Goal: Task Accomplishment & Management: Complete application form

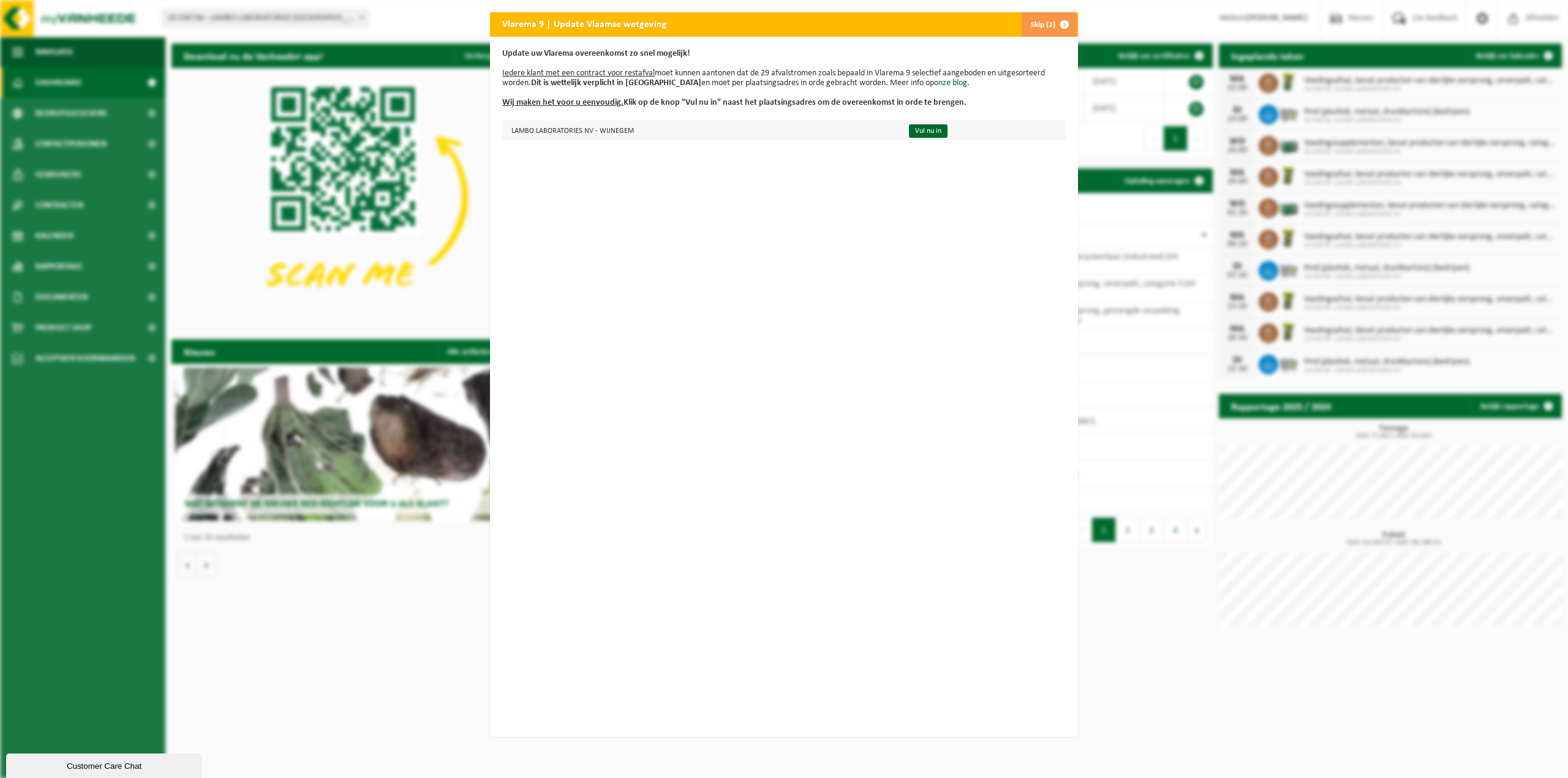
click at [668, 125] on td "LAMBO LABORATORIES NV - WIJNEGEM" at bounding box center [701, 130] width 396 height 20
drag, startPoint x: 873, startPoint y: 74, endPoint x: 912, endPoint y: 72, distance: 39.1
click at [912, 72] on p "Update uw Vlarema overeenkomst zo snel mogelijk! Iedere klant met een contract …" at bounding box center [784, 78] width 564 height 59
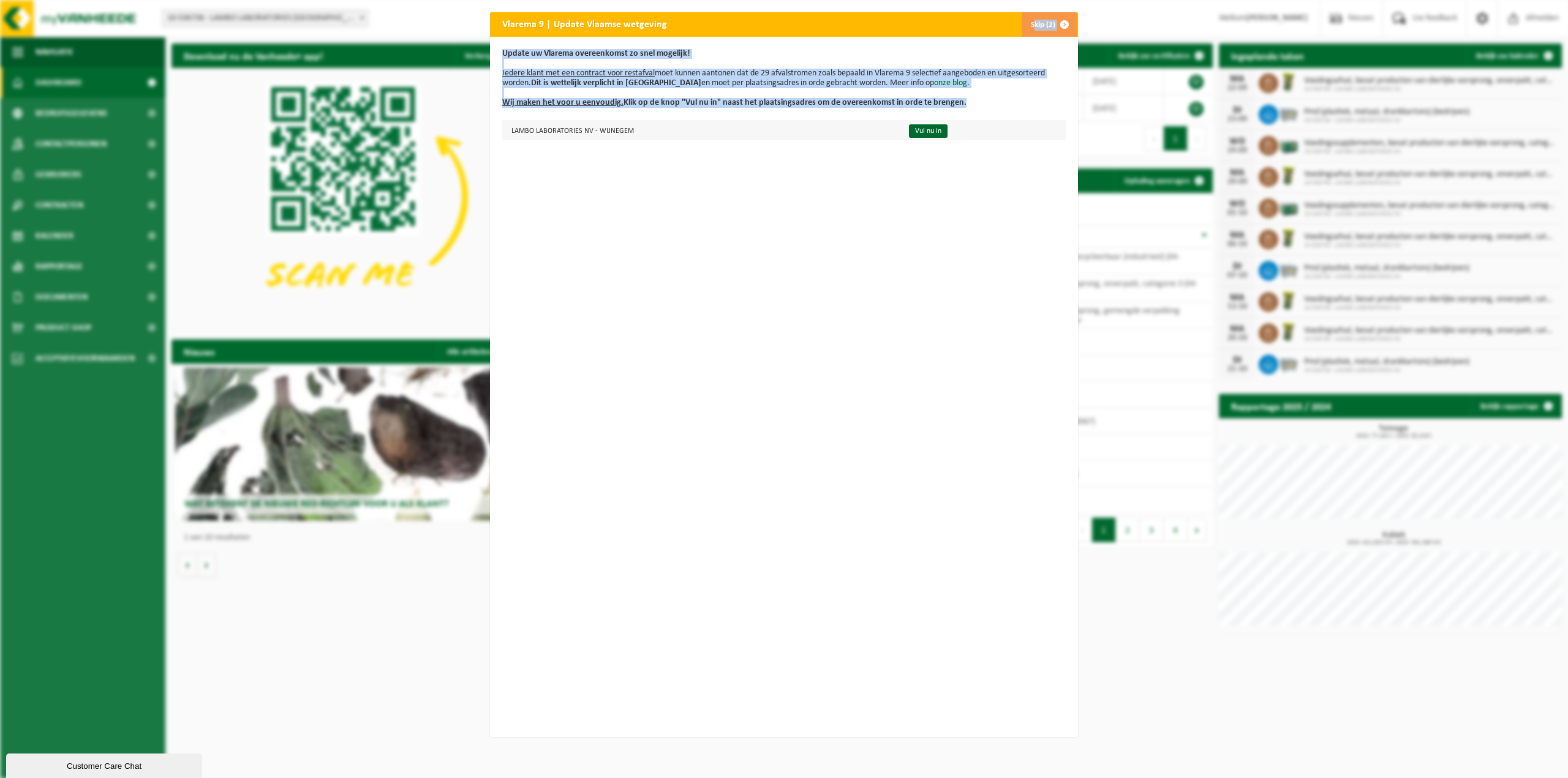
drag, startPoint x: 750, startPoint y: 21, endPoint x: 779, endPoint y: 121, distance: 104.1
click at [780, 121] on div "Vlarema 9 | Update Vlaamse wetgeving Skip (2) Update uw Vlarema overeenkomst zo…" at bounding box center [784, 374] width 588 height 724
click at [726, 200] on div "Update uw Vlarema overeenkomst zo snel mogelijk! Iedere klant met een contract …" at bounding box center [784, 386] width 588 height 700
click at [726, 190] on div "Update uw Vlarema overeenkomst zo snel mogelijk! Iedere klant met een contract …" at bounding box center [784, 386] width 588 height 700
click at [768, 145] on div "Update uw Vlarema overeenkomst zo snel mogelijk! Iedere klant met een contract …" at bounding box center [784, 386] width 588 height 700
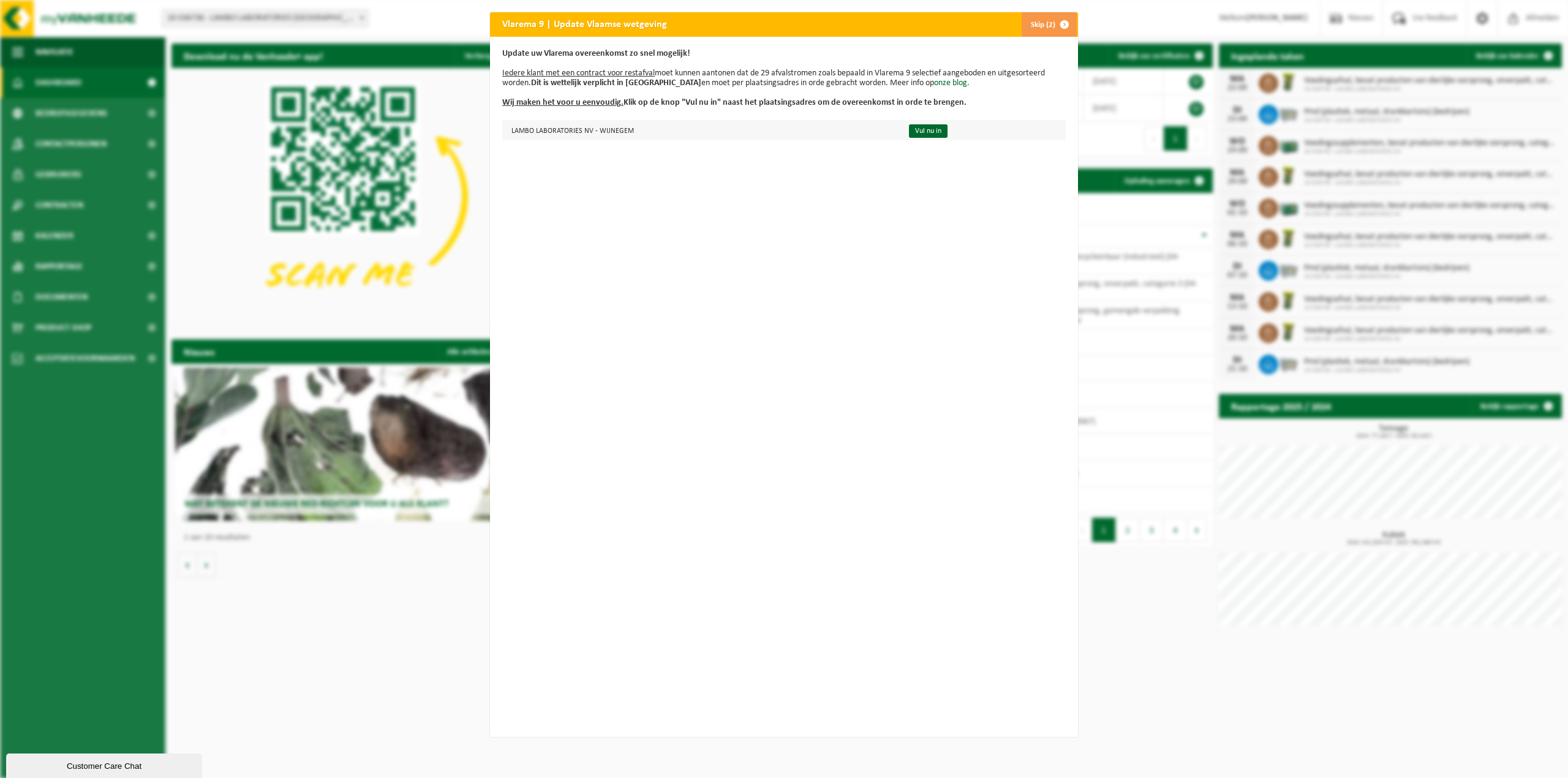
click at [716, 125] on td "LAMBO LABORATORIES NV - WIJNEGEM" at bounding box center [701, 130] width 396 height 20
click at [912, 127] on link "Vul nu in" at bounding box center [928, 131] width 38 height 14
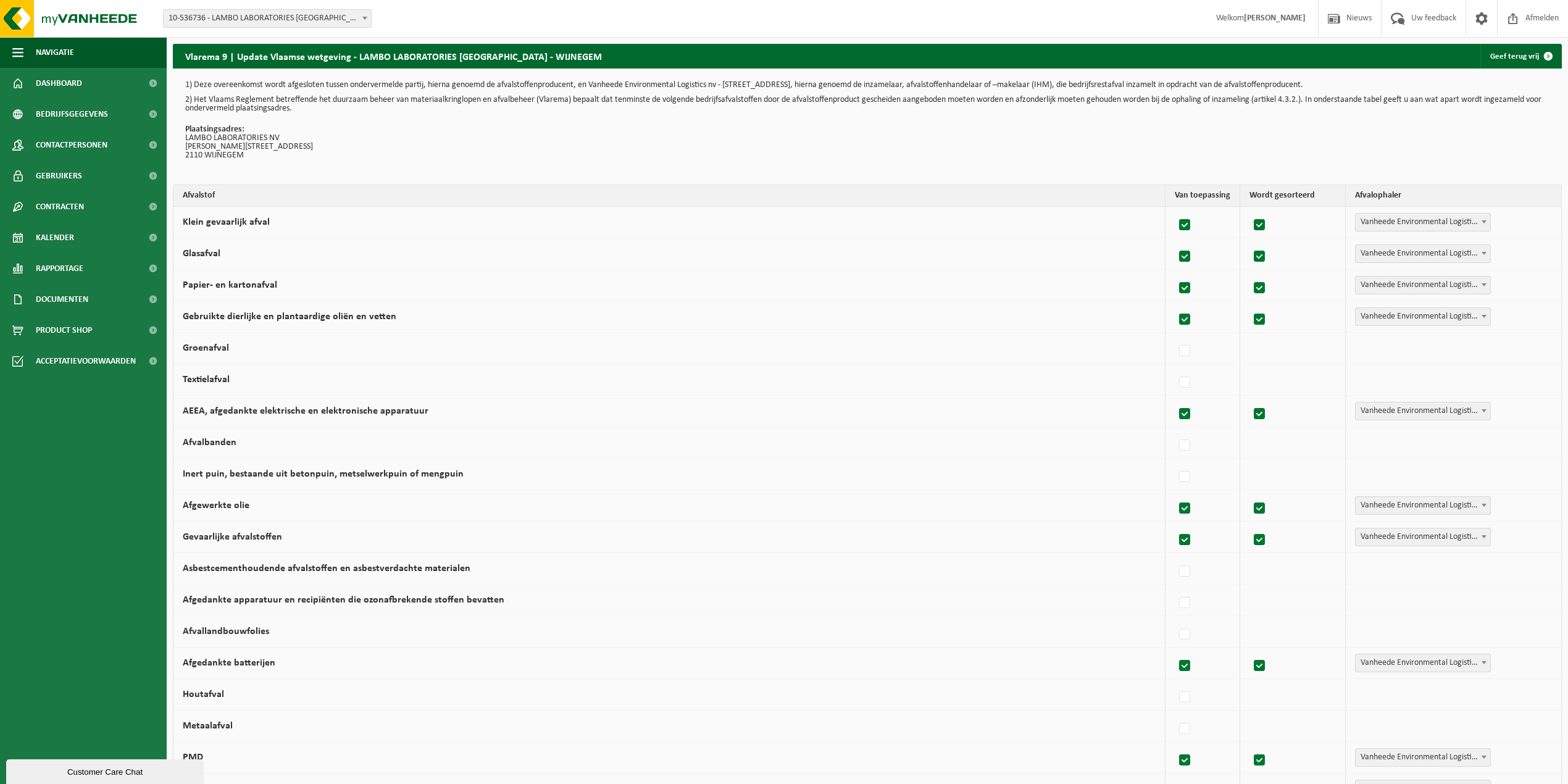
click at [1176, 411] on label at bounding box center [1184, 414] width 17 height 18
click at [1174, 398] on input "AEEA, afgedankte elektrische en elektronische apparatuur" at bounding box center [1174, 398] width 1 height 1
checkbox input "false"
click at [1183, 512] on label at bounding box center [1184, 508] width 17 height 18
click at [1174, 493] on input "Afgewerkte olie" at bounding box center [1174, 493] width 1 height 1
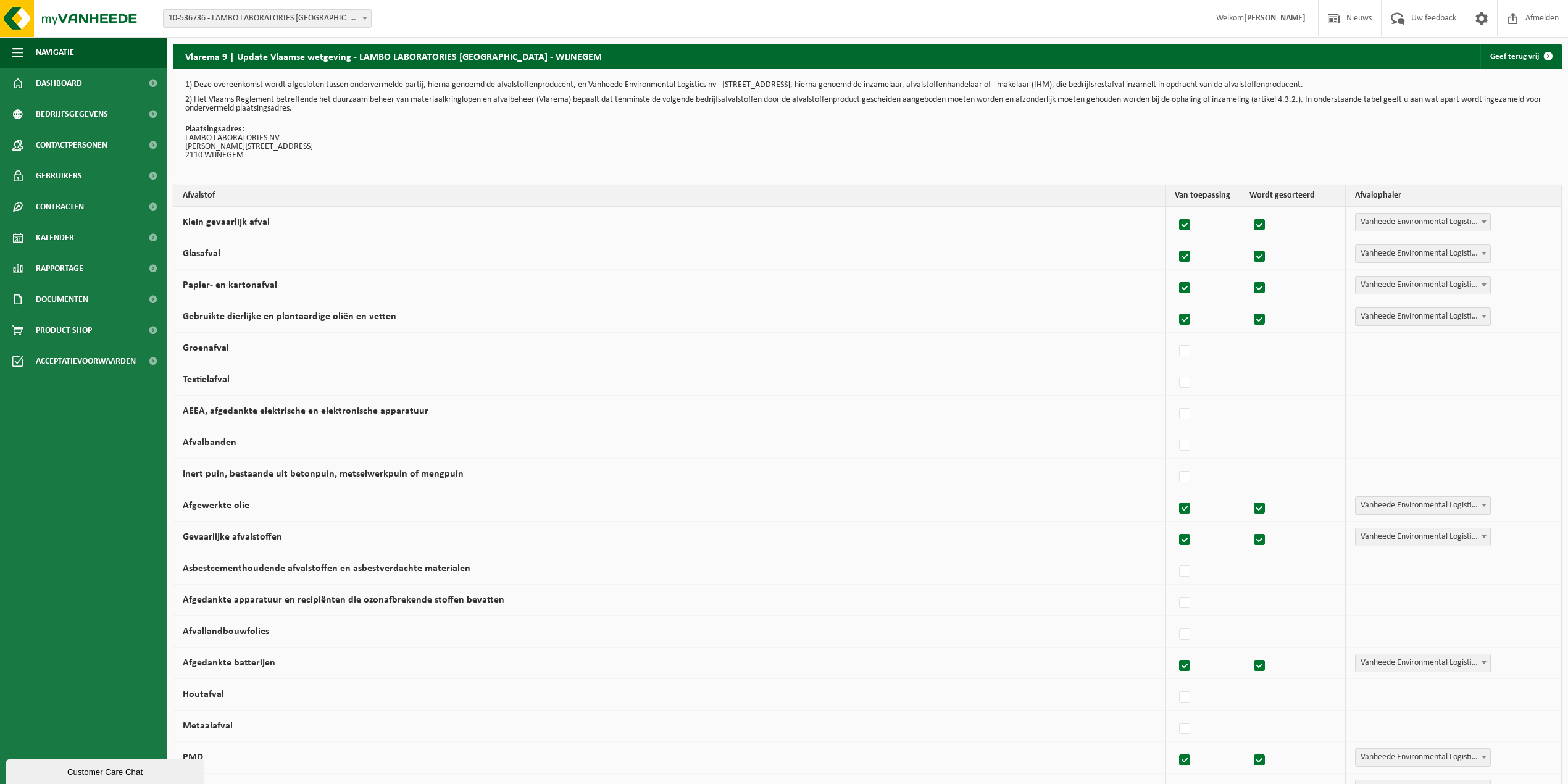
checkbox input "false"
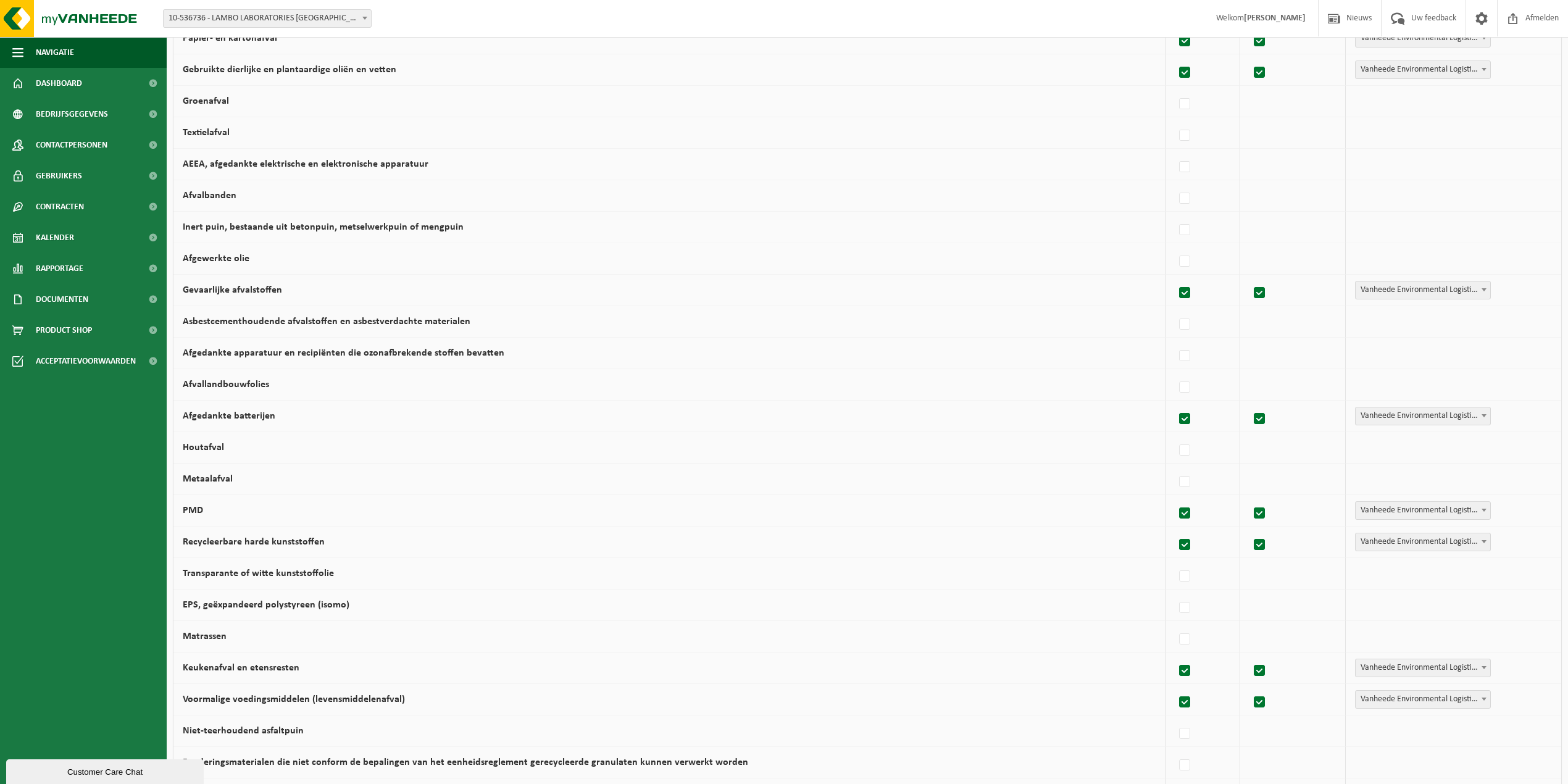
scroll to position [329, 0]
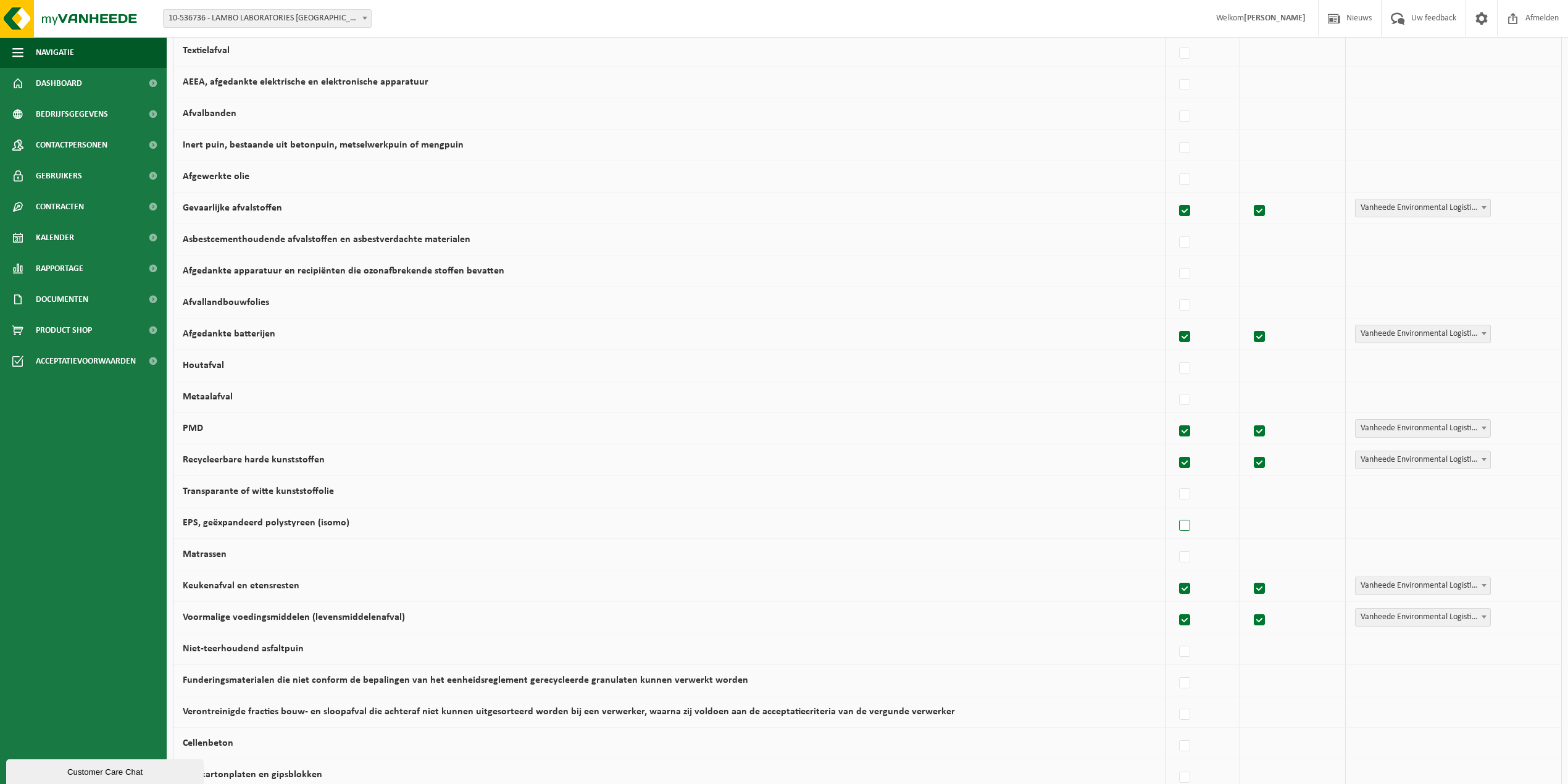
click at [1176, 531] on label at bounding box center [1184, 526] width 17 height 18
click at [1174, 510] on input "EPS, geëxpandeerd polystyreen (isomo)" at bounding box center [1174, 510] width 1 height 1
checkbox input "true"
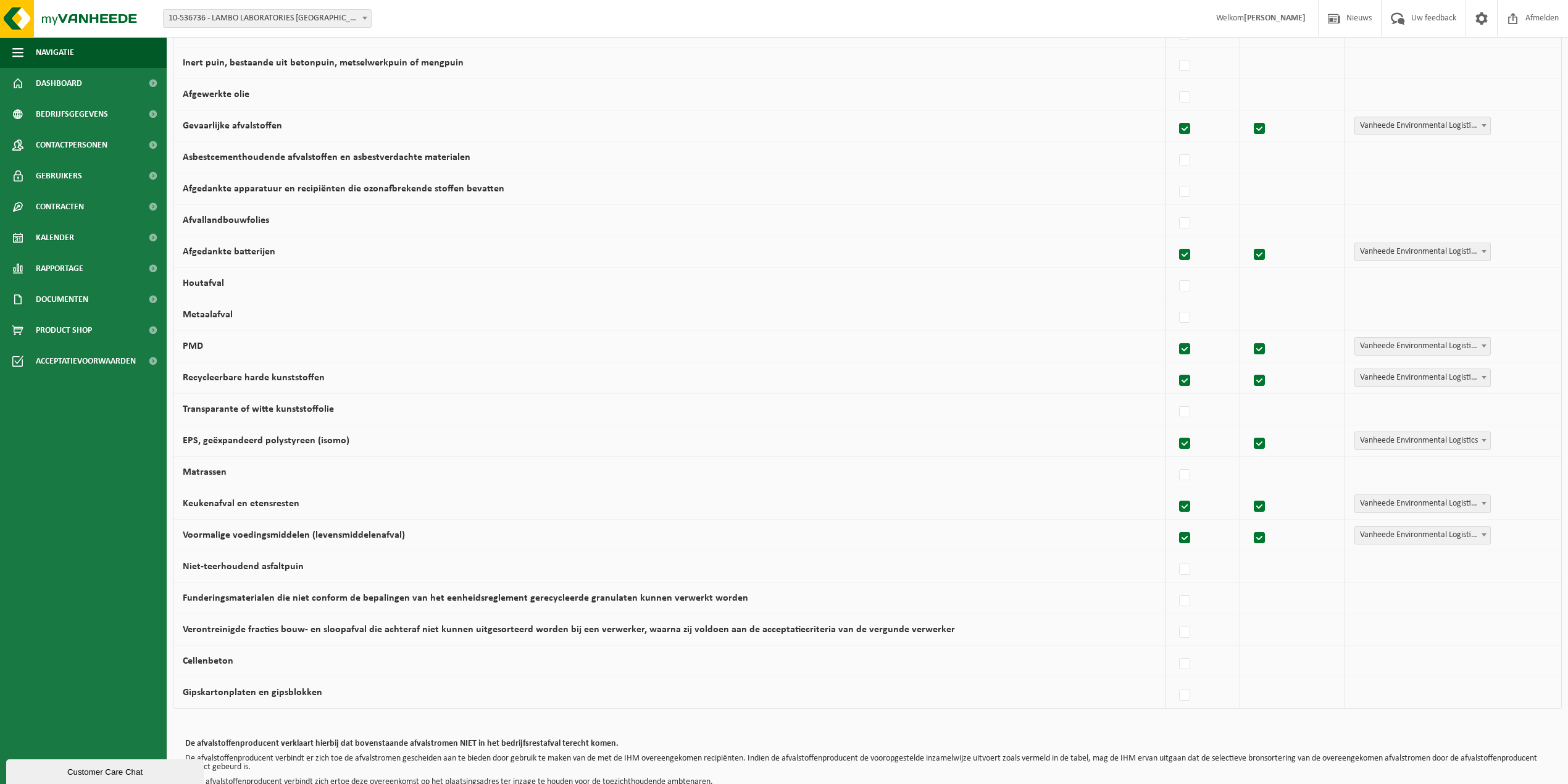
scroll to position [494, 0]
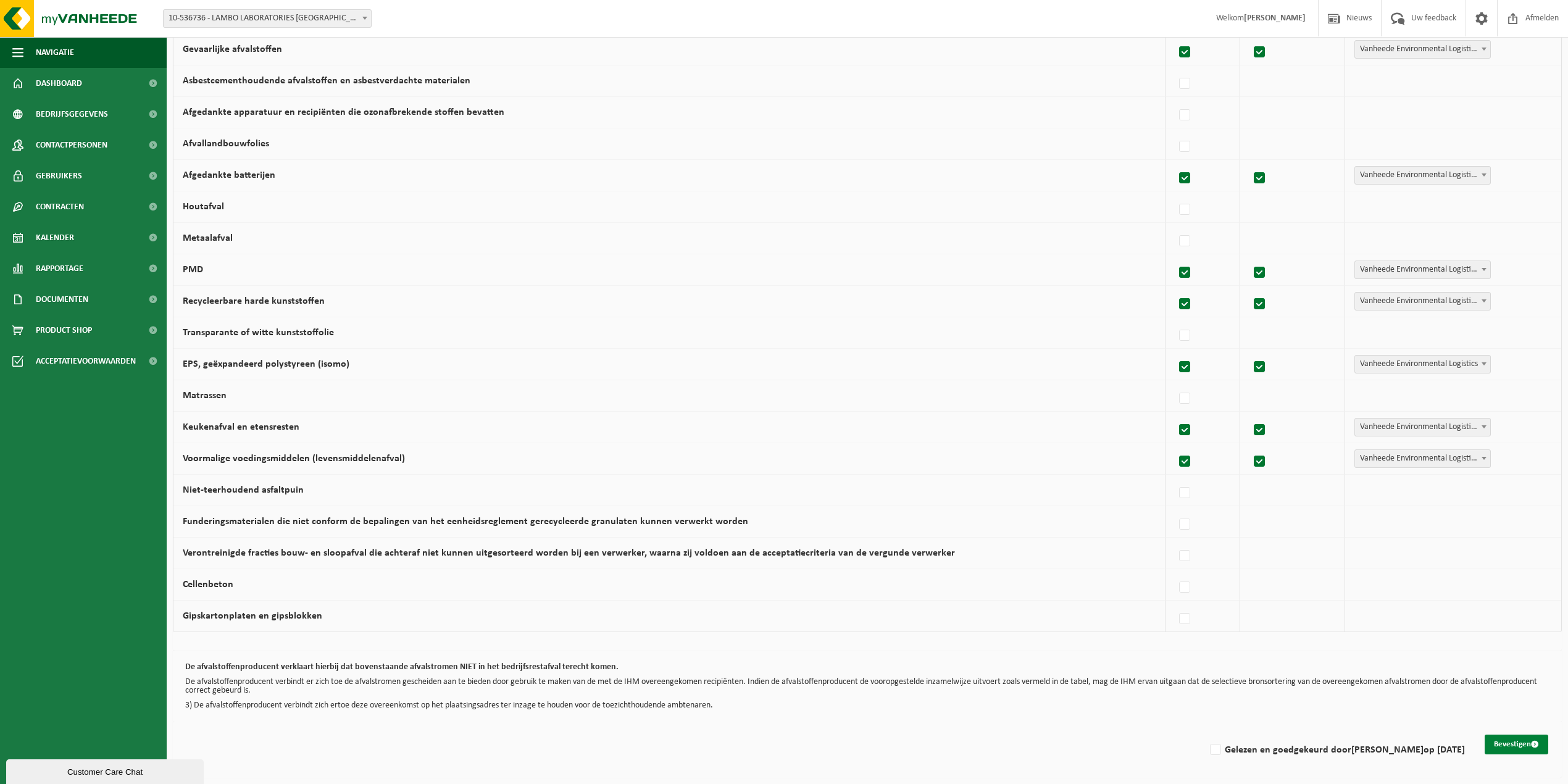
click at [1498, 743] on button "Bevestigen" at bounding box center [1516, 745] width 63 height 20
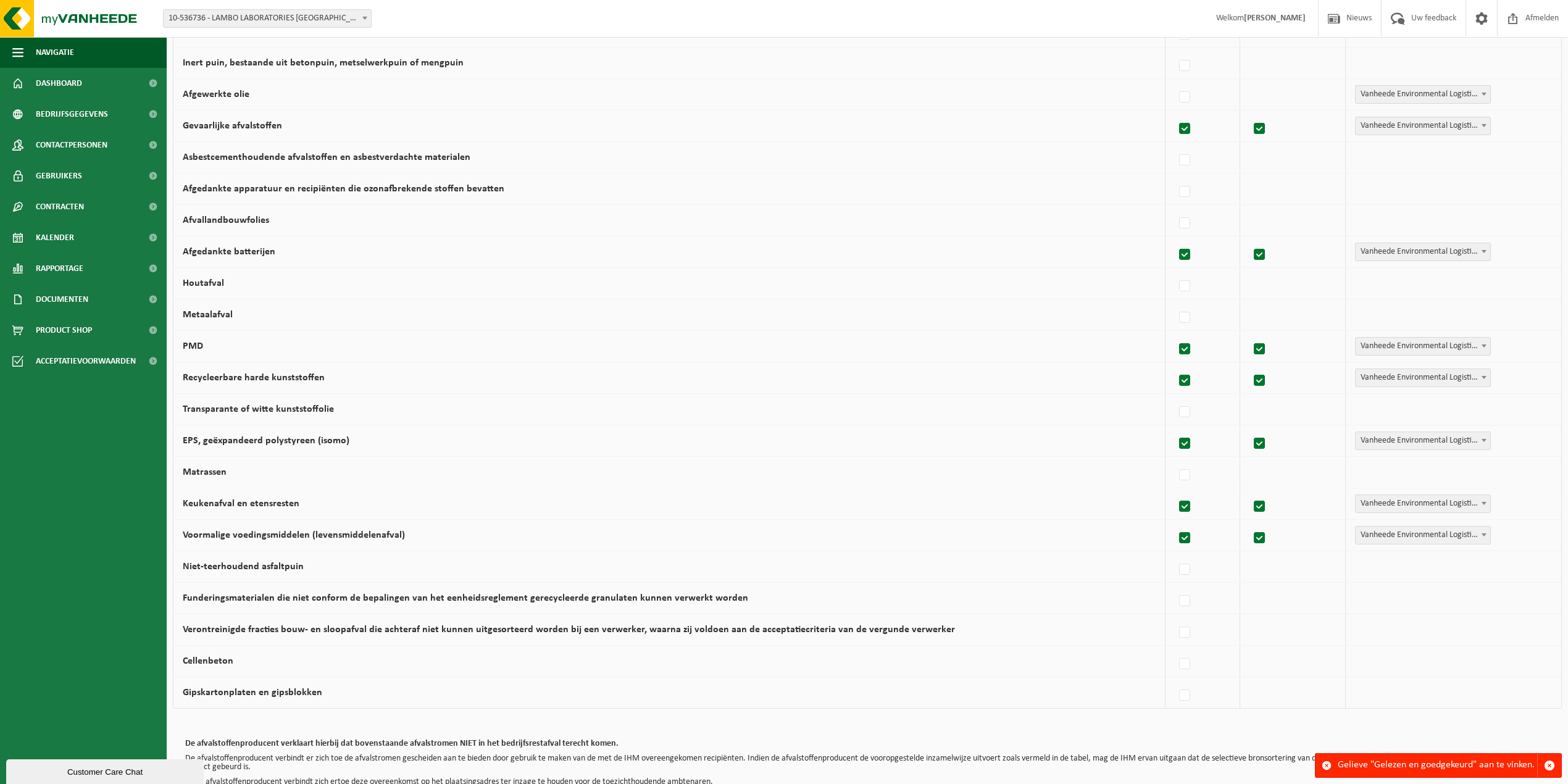
scroll to position [494, 0]
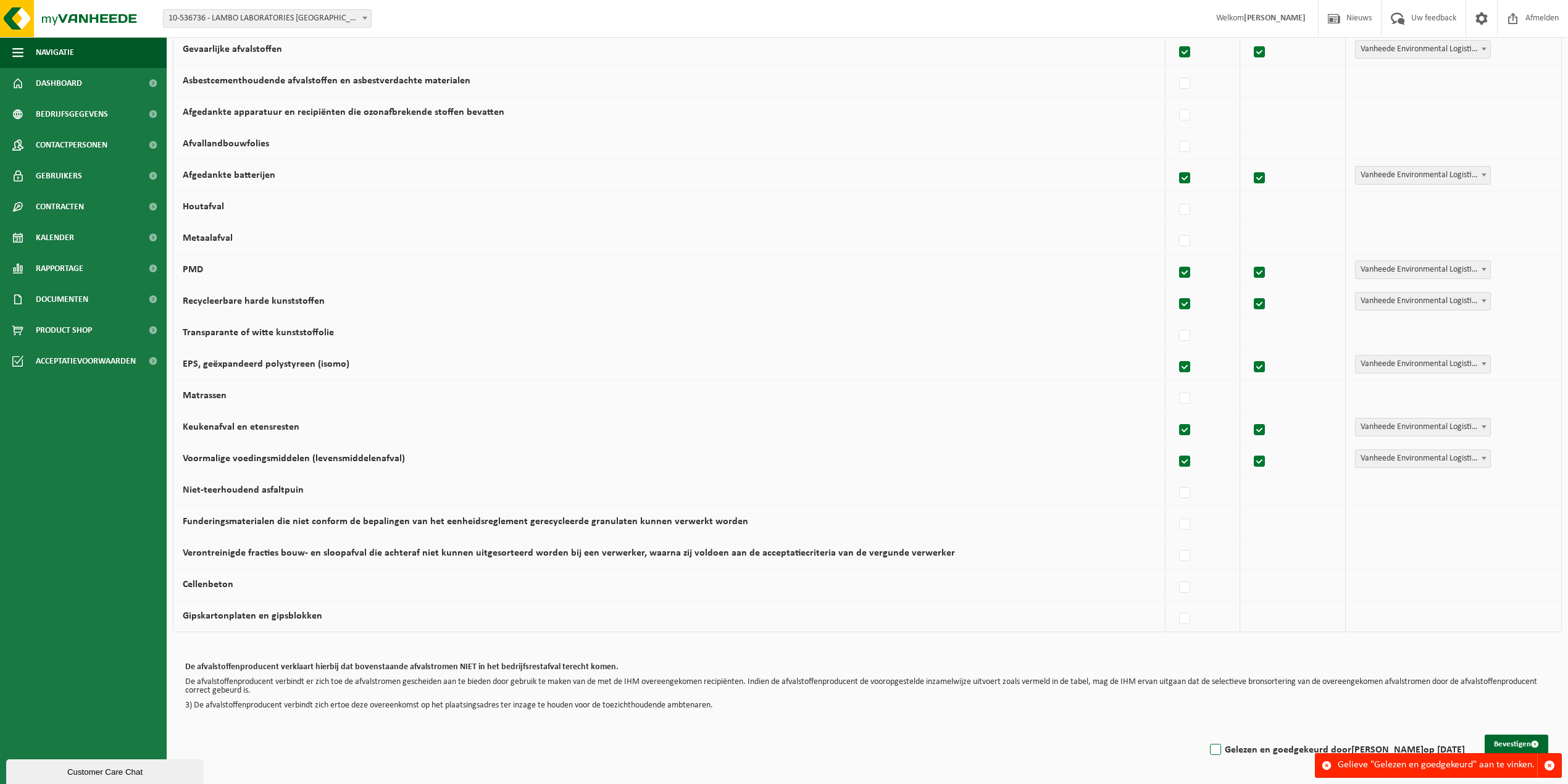
click at [1211, 751] on label "Gelezen en goedgekeurd door SVEN VAN ROOIJ op 18/09/25" at bounding box center [1335, 750] width 257 height 18
click at [1205, 735] on input "Gelezen en goedgekeurd door SVEN VAN ROOIJ op 18/09/25" at bounding box center [1204, 734] width 1 height 1
checkbox input "true"
click at [1548, 766] on span "button" at bounding box center [1549, 766] width 11 height 11
drag, startPoint x: 1359, startPoint y: 746, endPoint x: 1422, endPoint y: 767, distance: 66.4
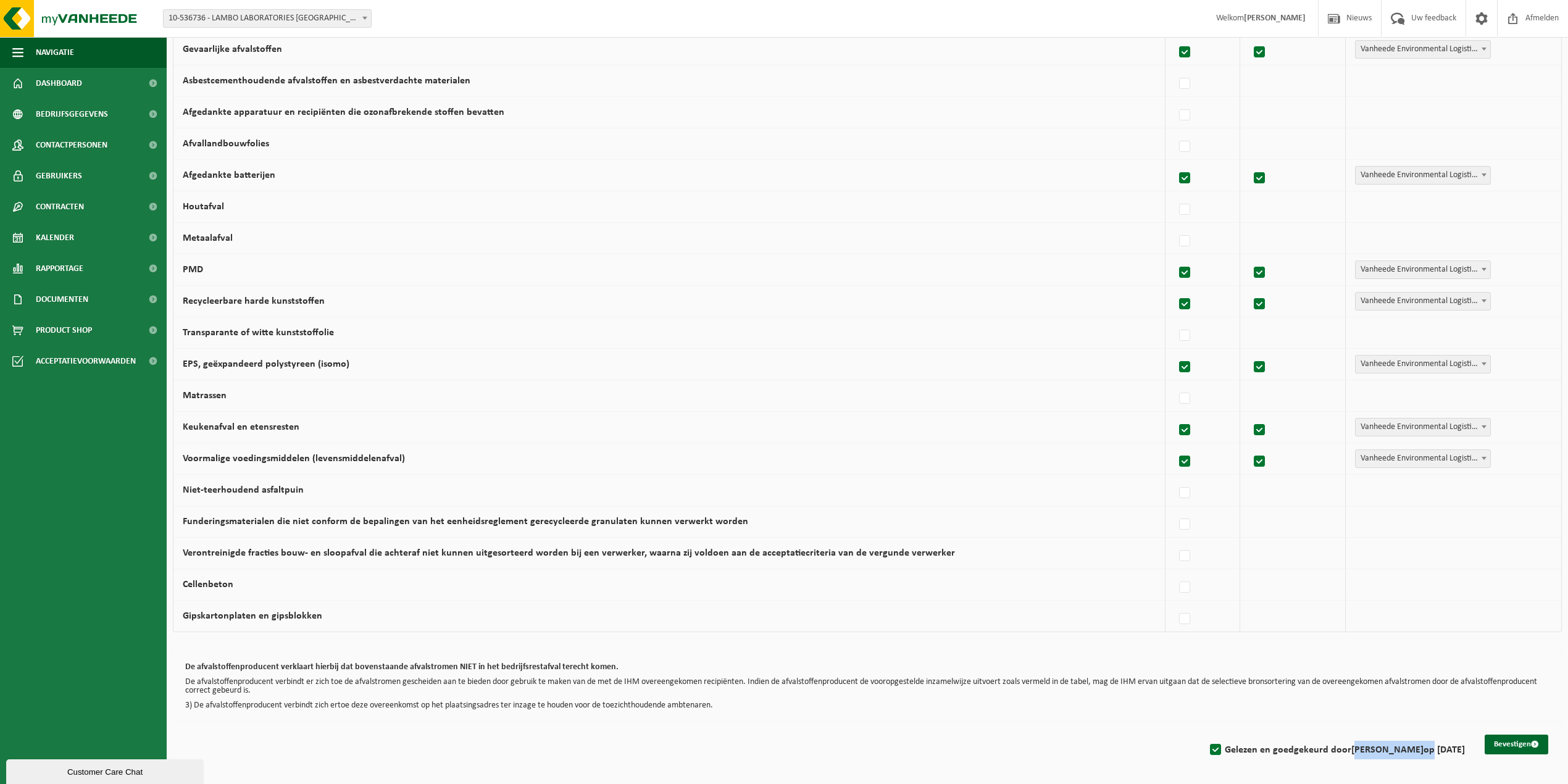
click at [1419, 750] on label "Gelezen en goedgekeurd door SVEN VAN ROOIJ op 18/09/25" at bounding box center [1335, 750] width 257 height 18
drag, startPoint x: 1469, startPoint y: 713, endPoint x: 1475, endPoint y: 710, distance: 6.7
click at [1470, 713] on div "De afvalstoffenproducent verklaart hierbij dat bovenstaande afvalstromen NIET i…" at bounding box center [867, 686] width 1388 height 71
click at [1499, 746] on button "Bevestigen" at bounding box center [1516, 745] width 63 height 20
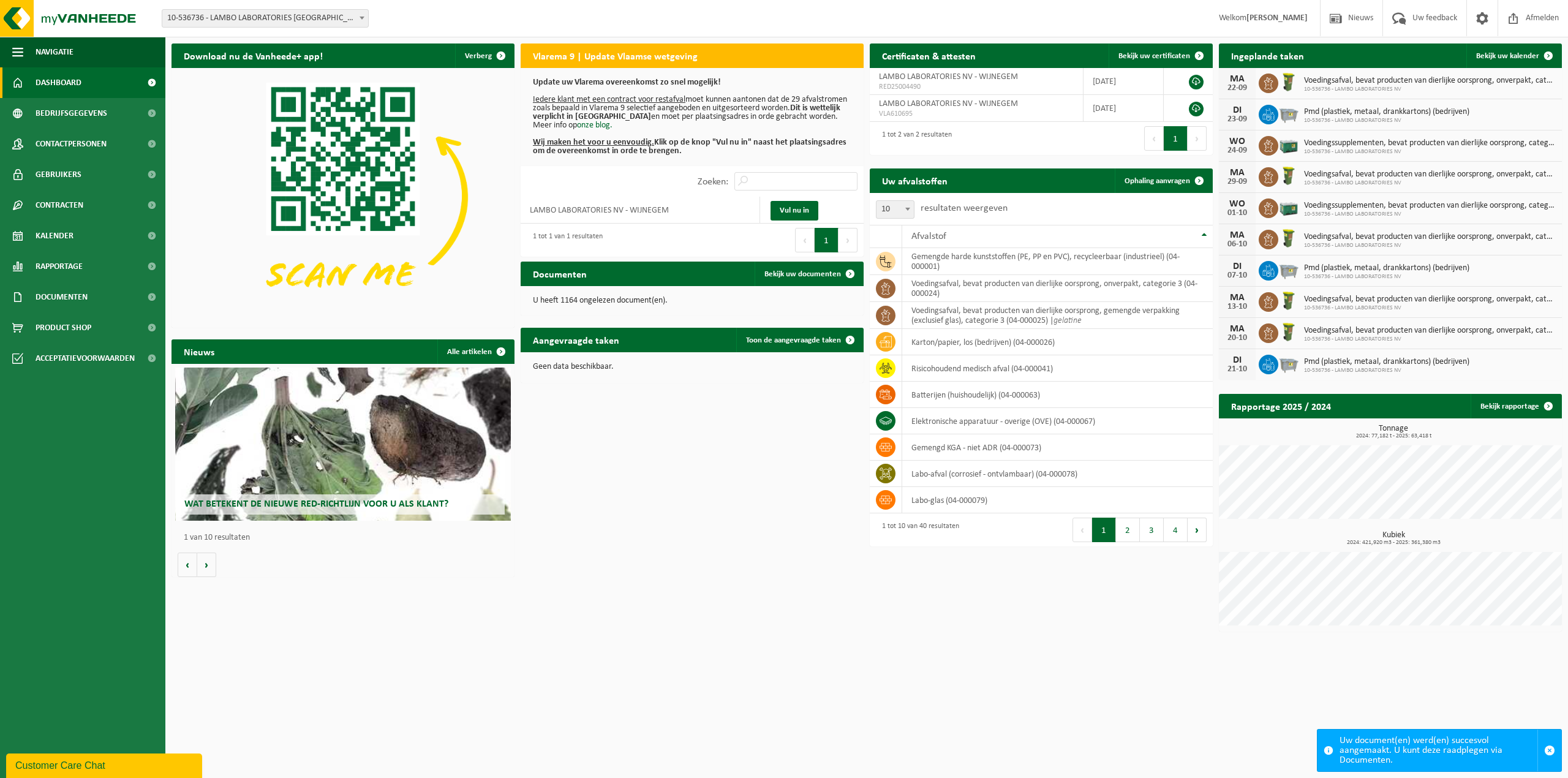
click at [1231, 22] on span "Welkom SVEN VAN ROOIJ" at bounding box center [1263, 18] width 114 height 36
click at [1248, 25] on span "Welkom SVEN VAN ROOIJ" at bounding box center [1263, 18] width 114 height 36
click at [1483, 24] on span at bounding box center [1483, 18] width 18 height 36
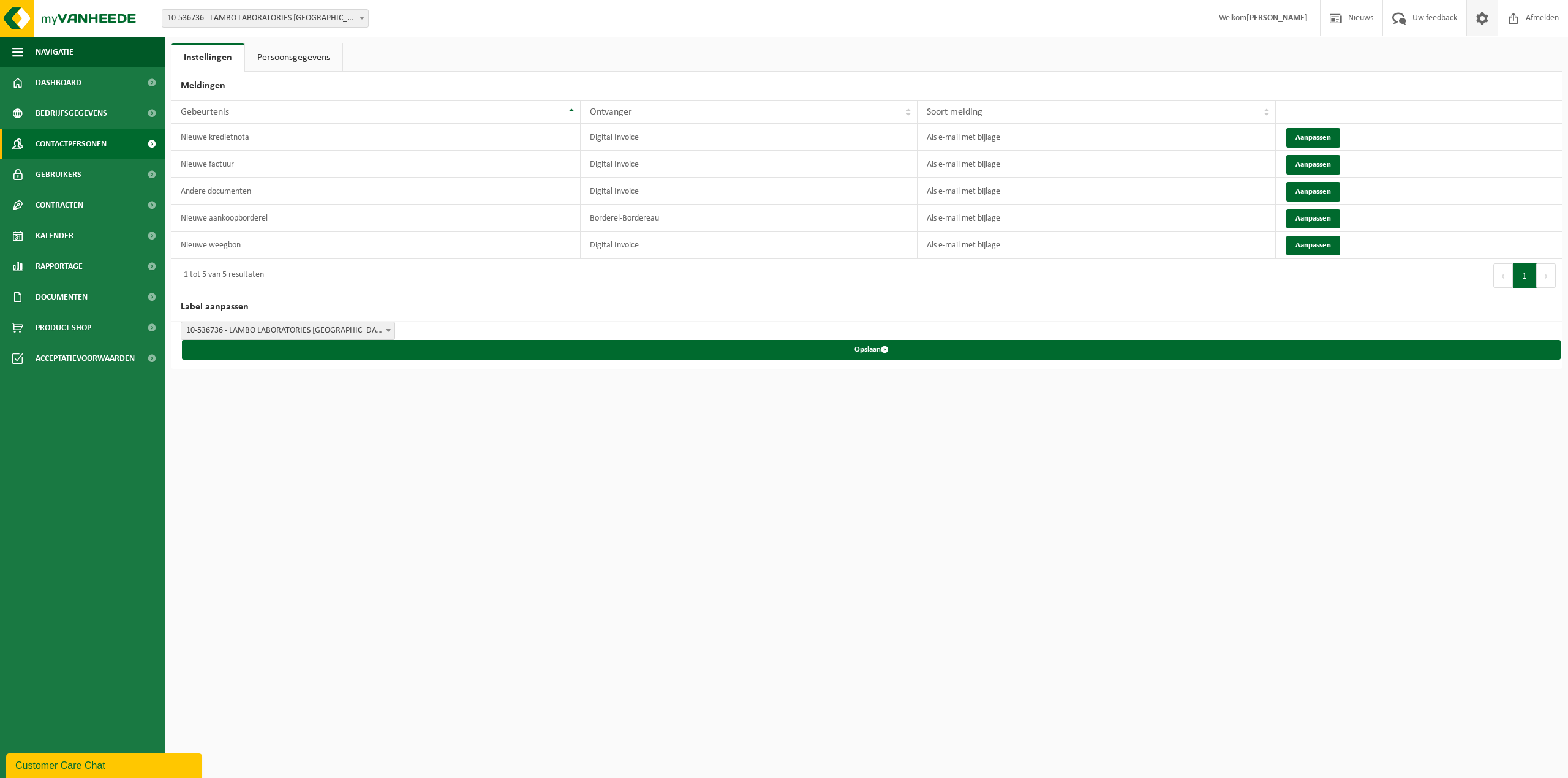
click at [88, 153] on span "Contactpersonen" at bounding box center [71, 145] width 71 height 31
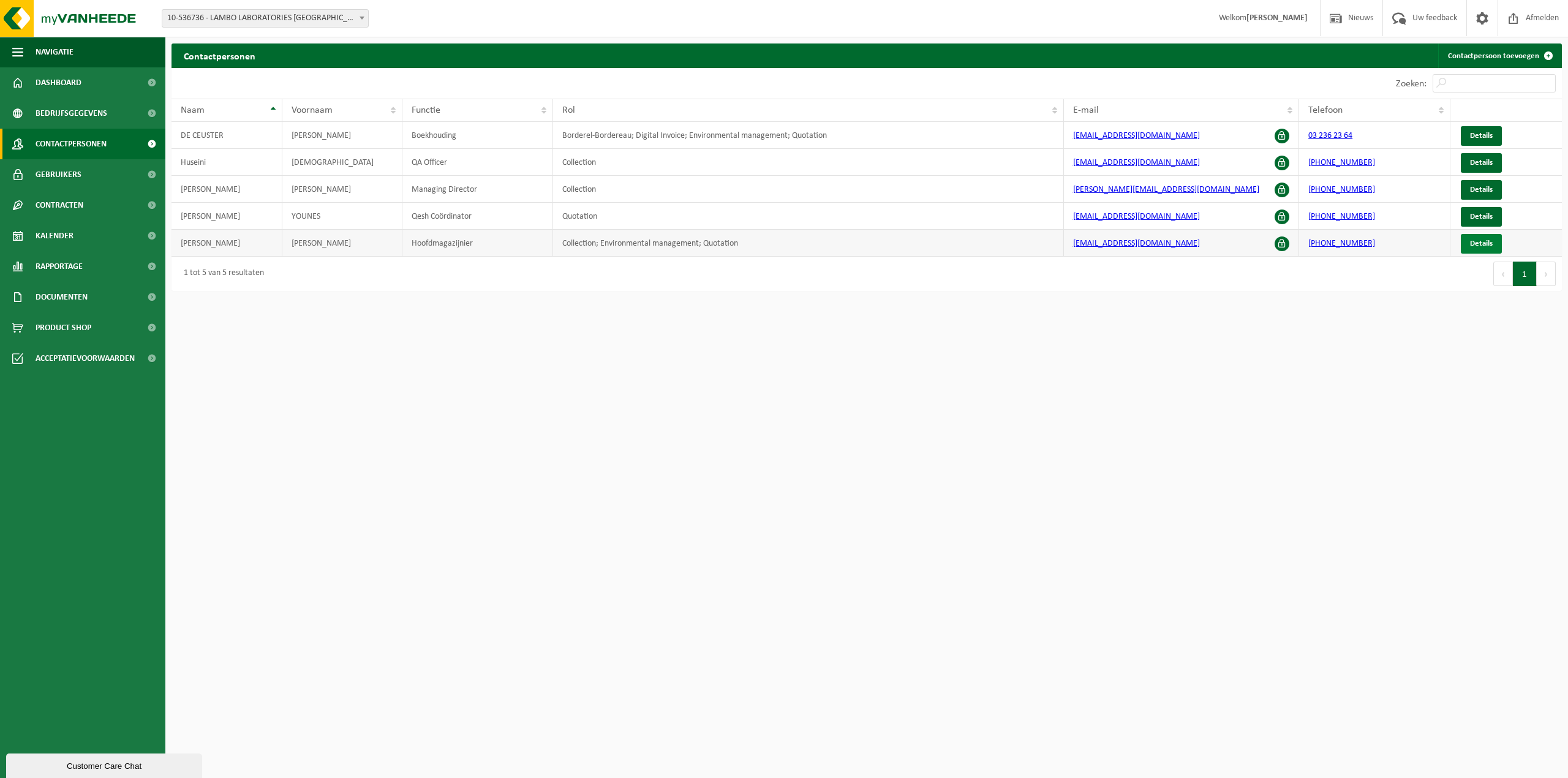
click at [1500, 243] on link "Details" at bounding box center [1481, 244] width 41 height 20
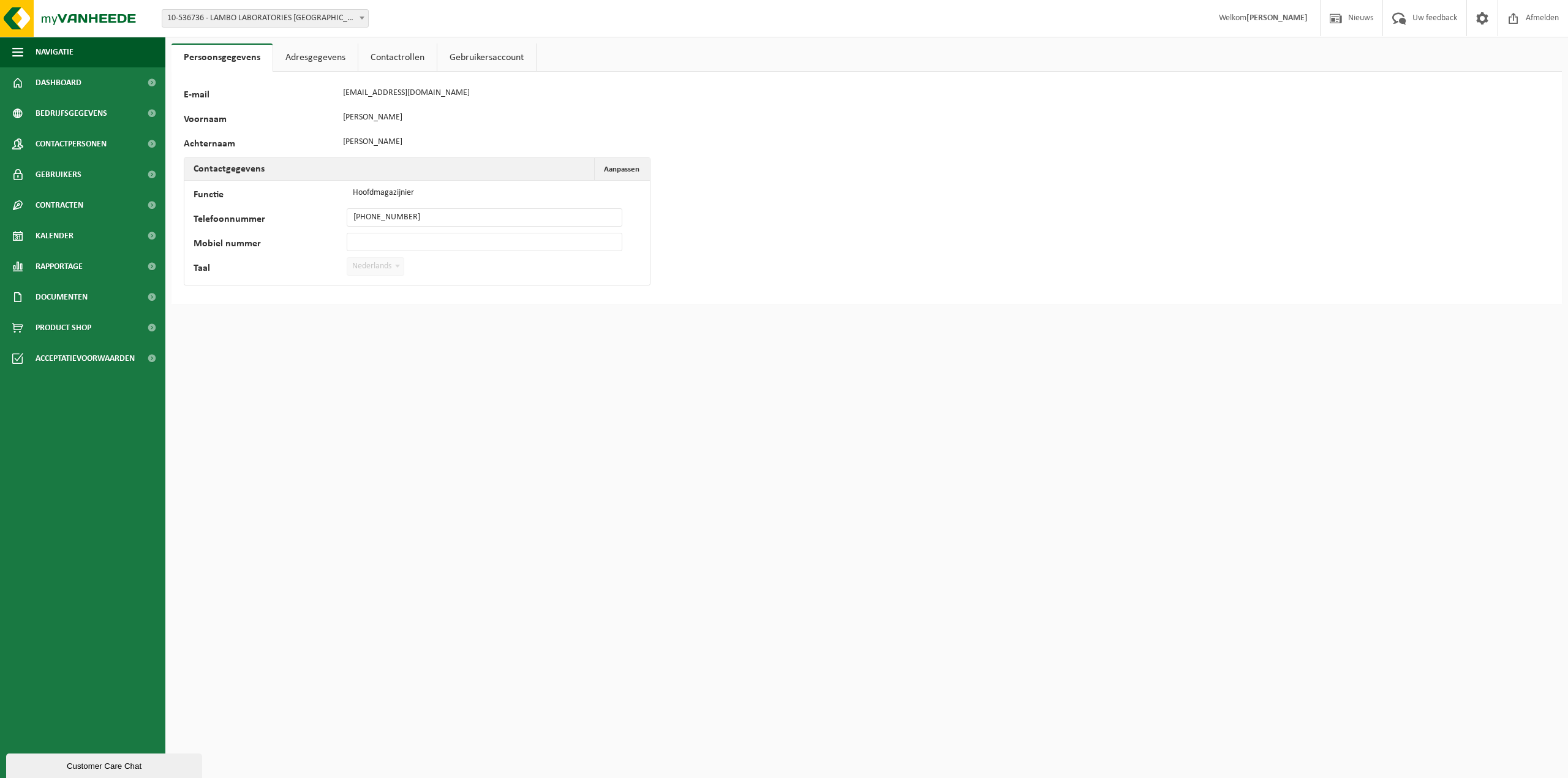
click at [342, 65] on link "Adresgegevens" at bounding box center [315, 57] width 85 height 28
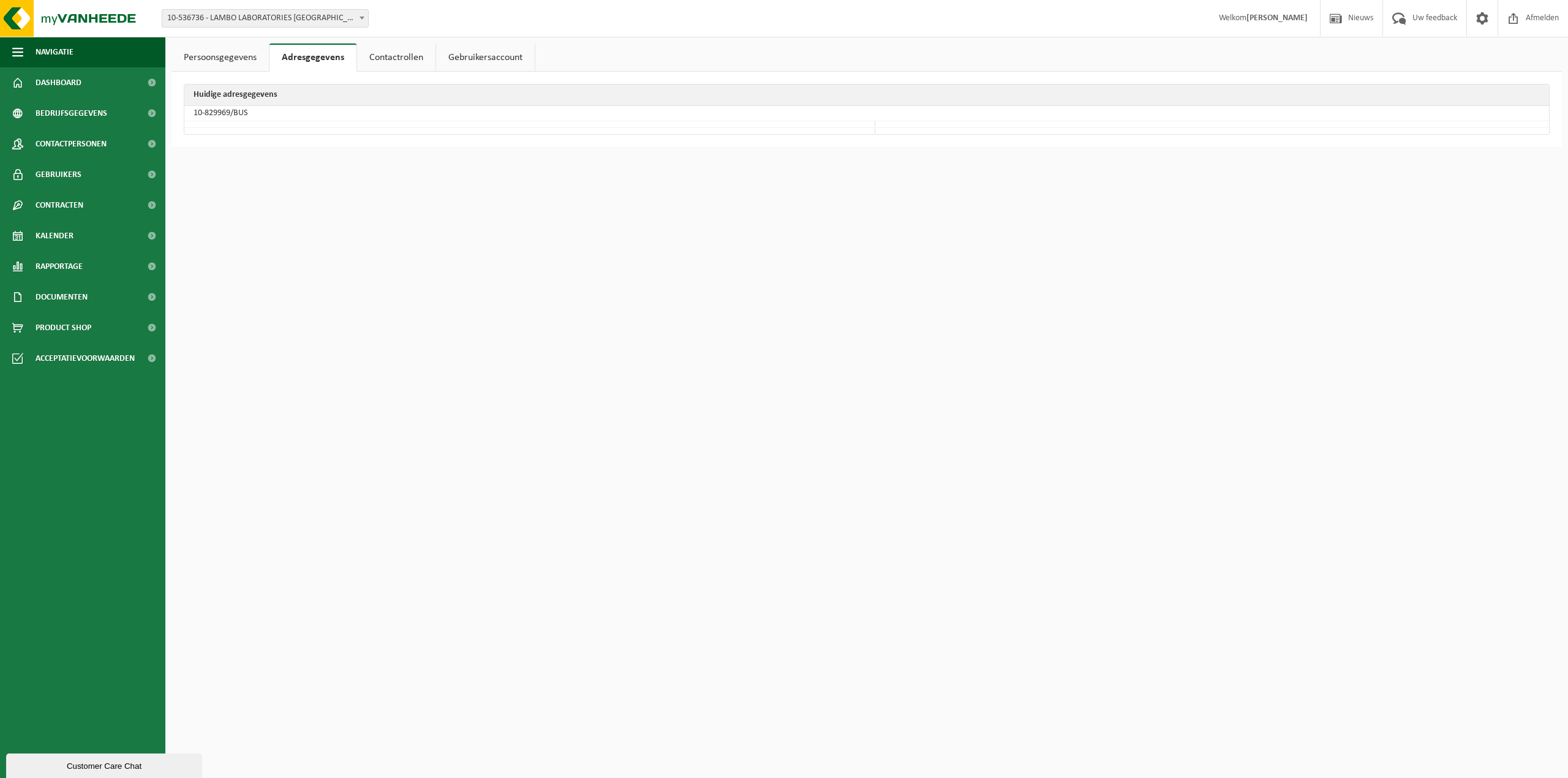
click at [399, 55] on link "Contactrollen" at bounding box center [396, 57] width 78 height 28
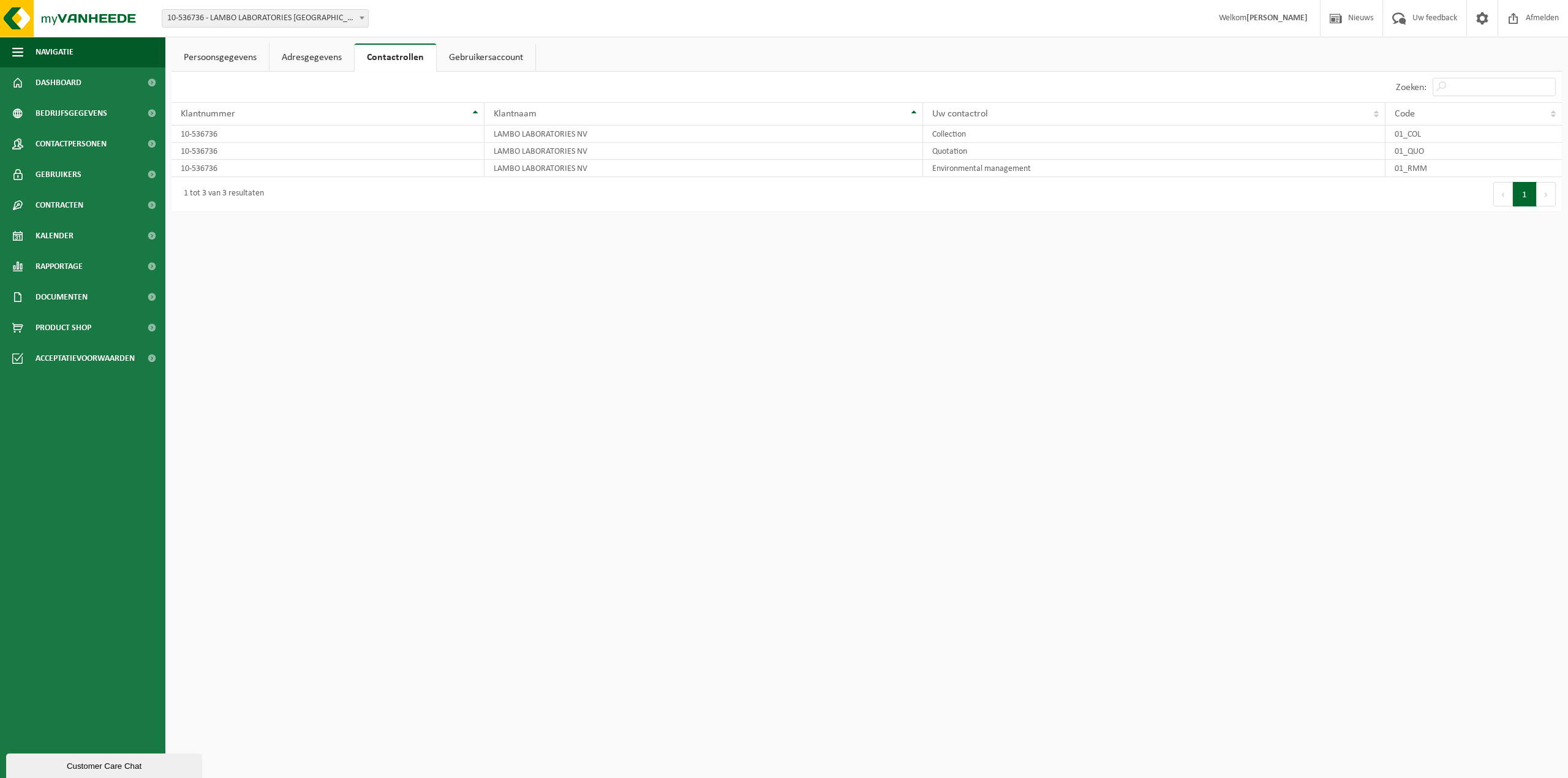
click at [474, 59] on link "Gebruikersaccount" at bounding box center [485, 57] width 98 height 28
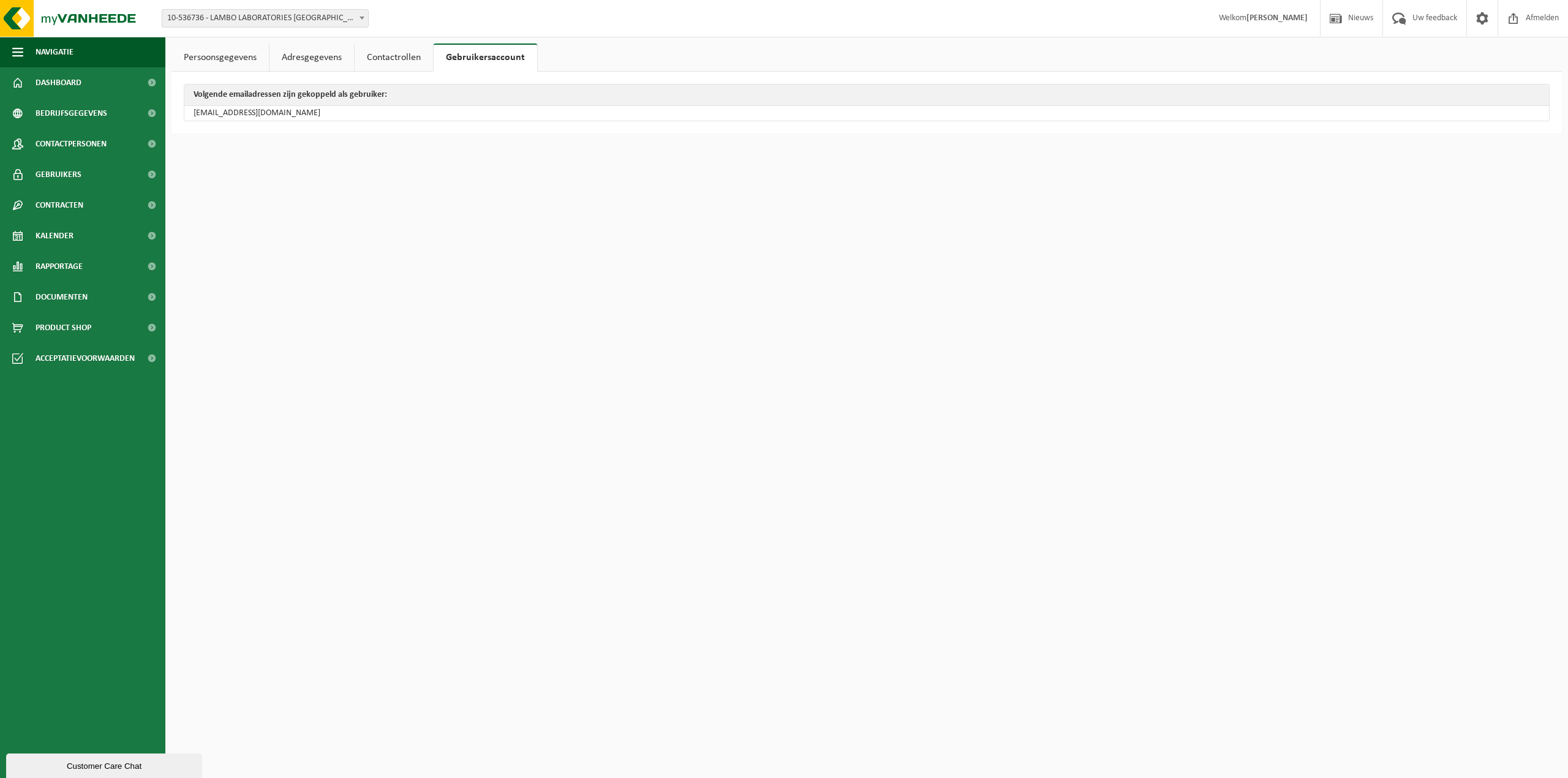
click at [205, 54] on link "Persoonsgegevens" at bounding box center [220, 57] width 97 height 28
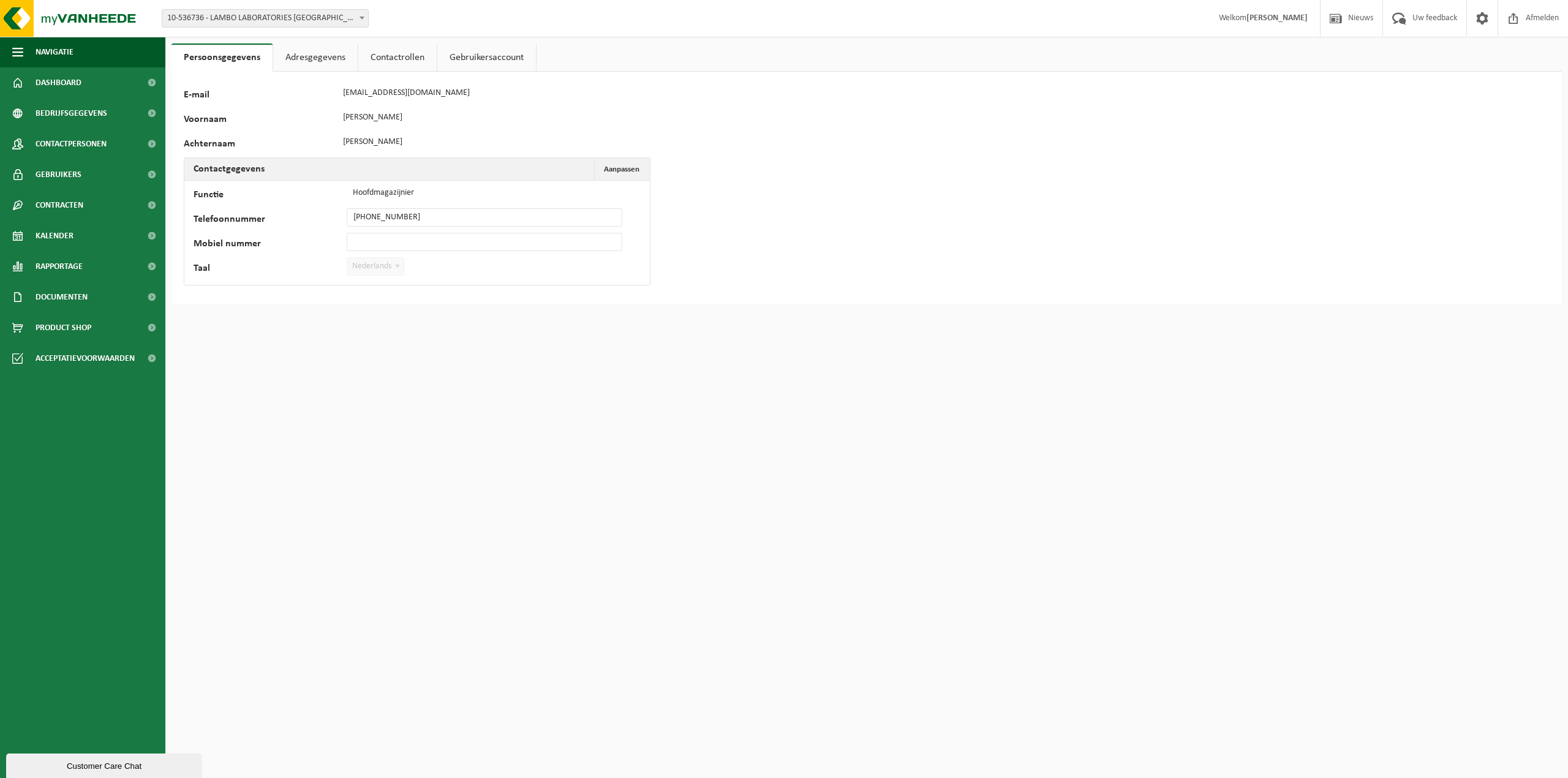
click at [827, 275] on div "60516 E-mail [EMAIL_ADDRESS][DOMAIN_NAME] Voornaam [PERSON_NAME] Contactgegeven…" at bounding box center [867, 187] width 1391 height 232
click at [66, 12] on img at bounding box center [74, 18] width 147 height 36
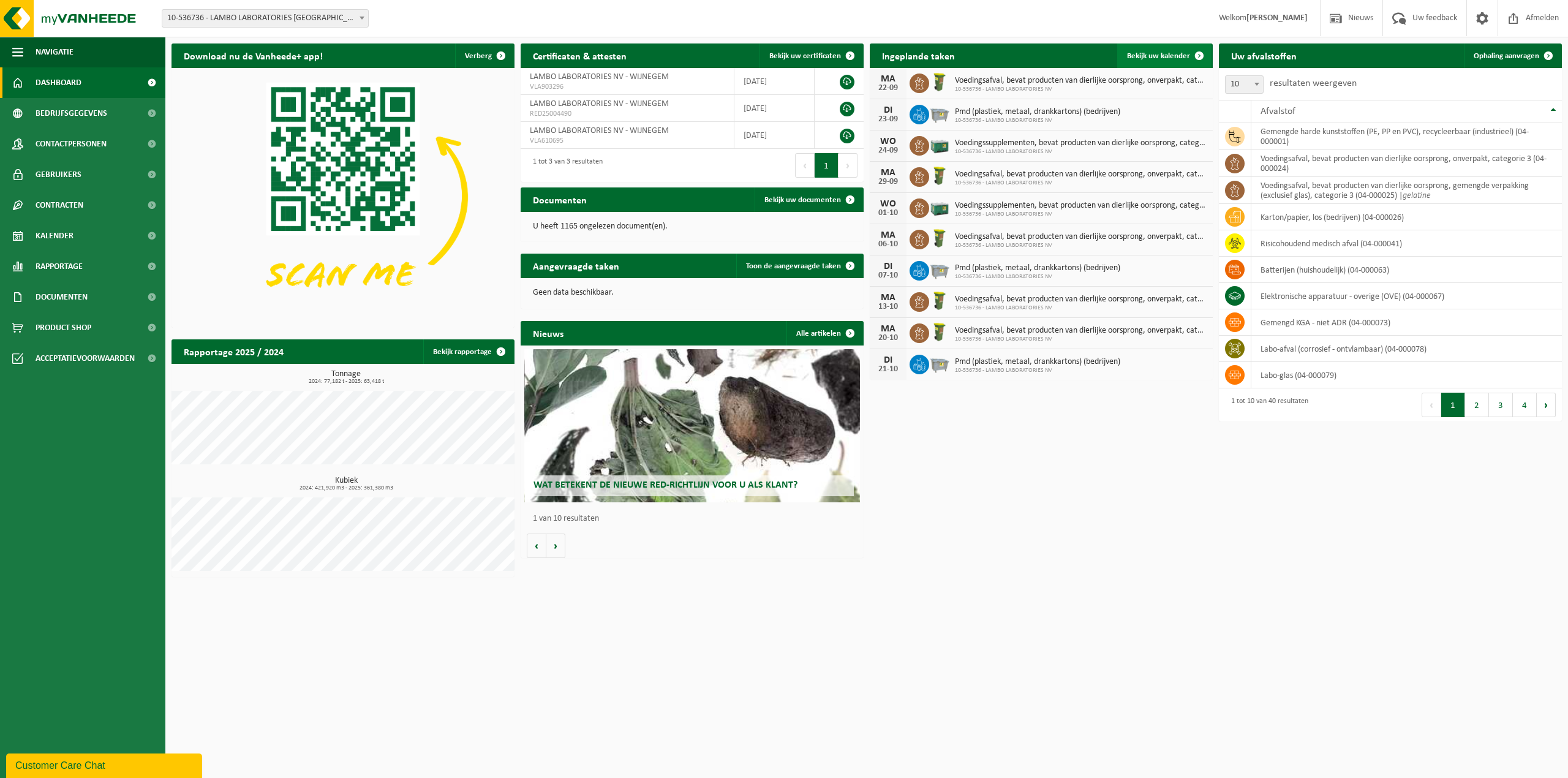
click at [1167, 52] on span "Bekijk uw kalender" at bounding box center [1158, 55] width 63 height 8
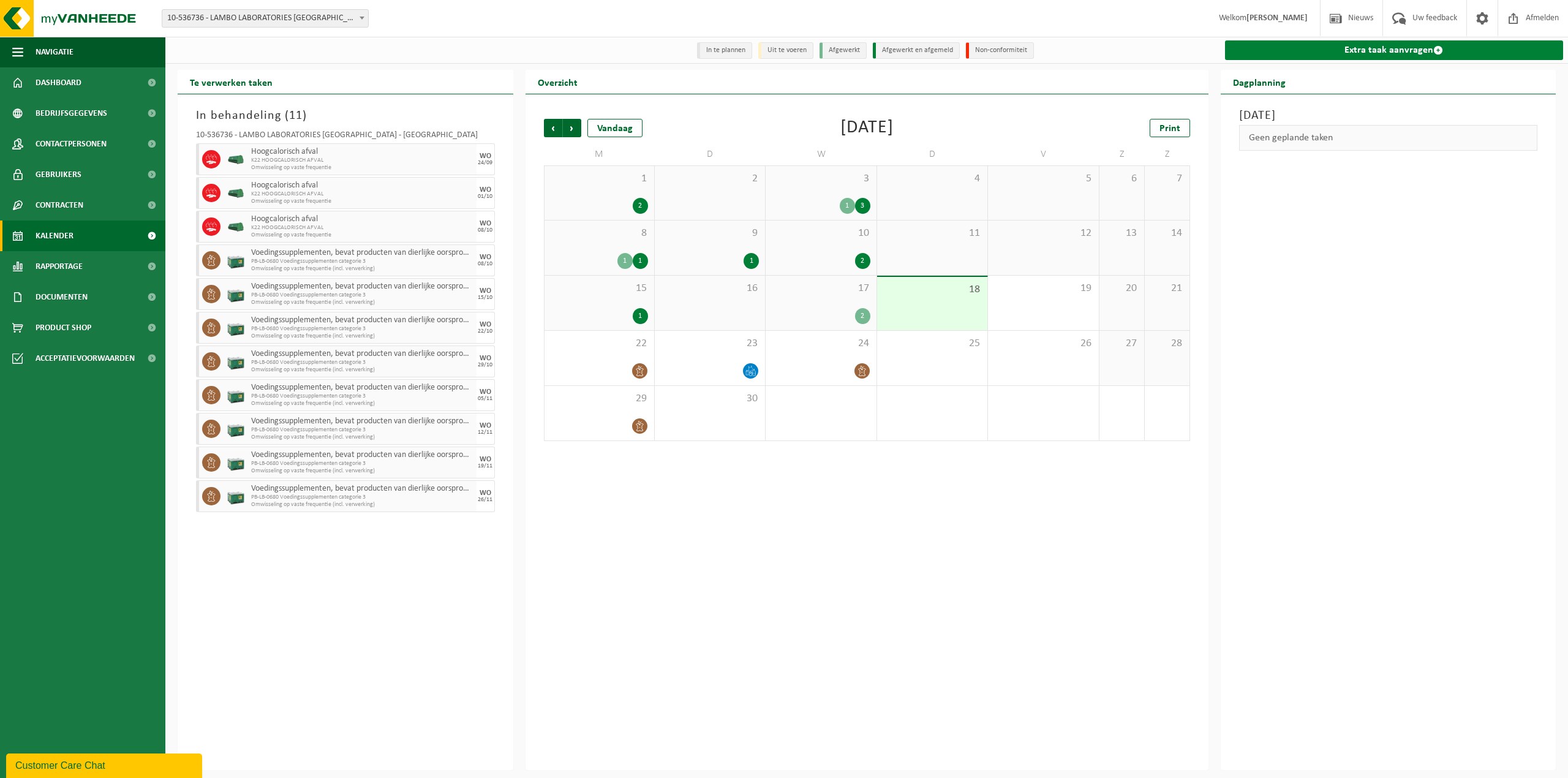
click at [1335, 55] on link "Extra taak aanvragen" at bounding box center [1394, 50] width 339 height 20
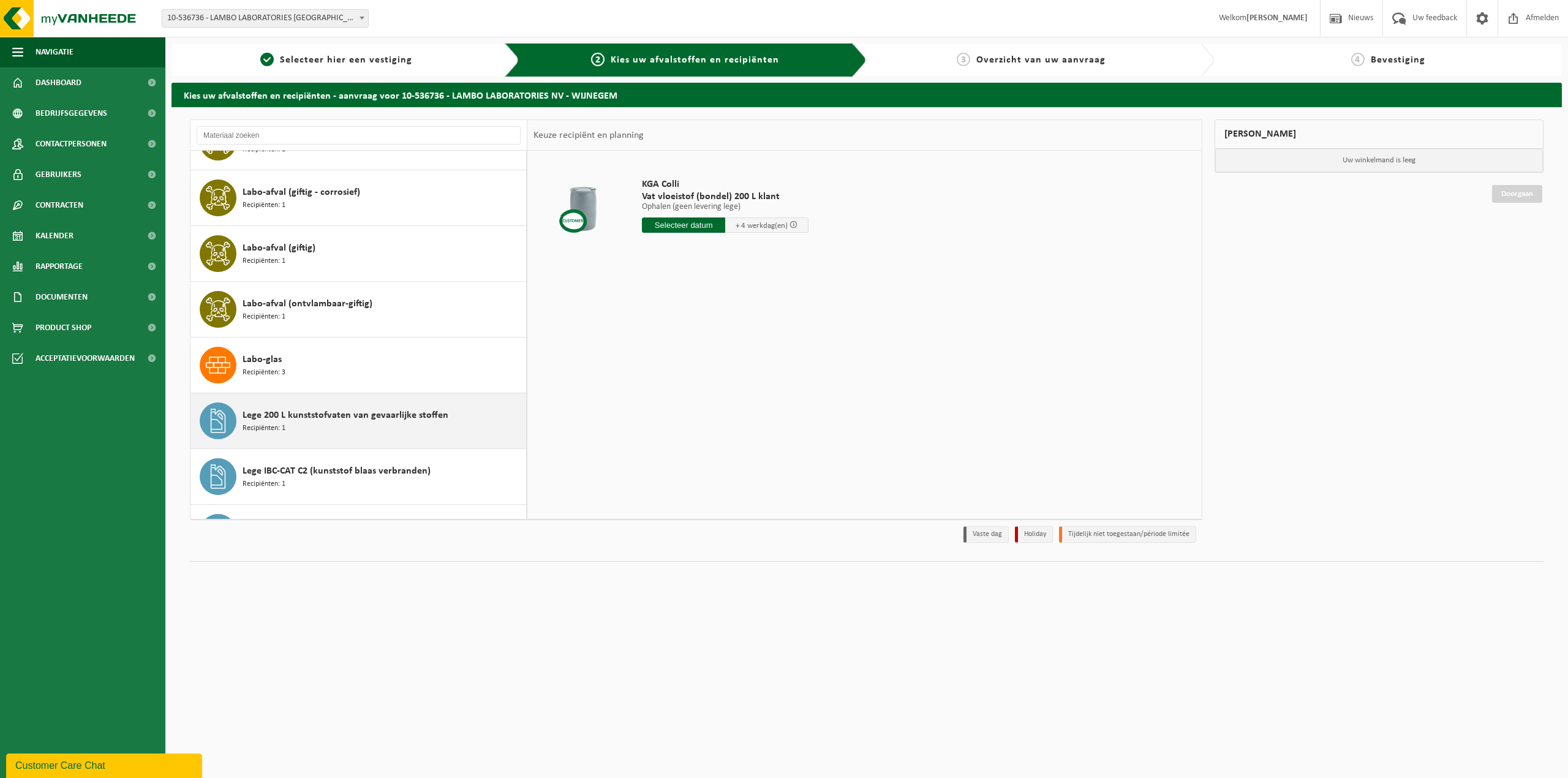
scroll to position [980, 0]
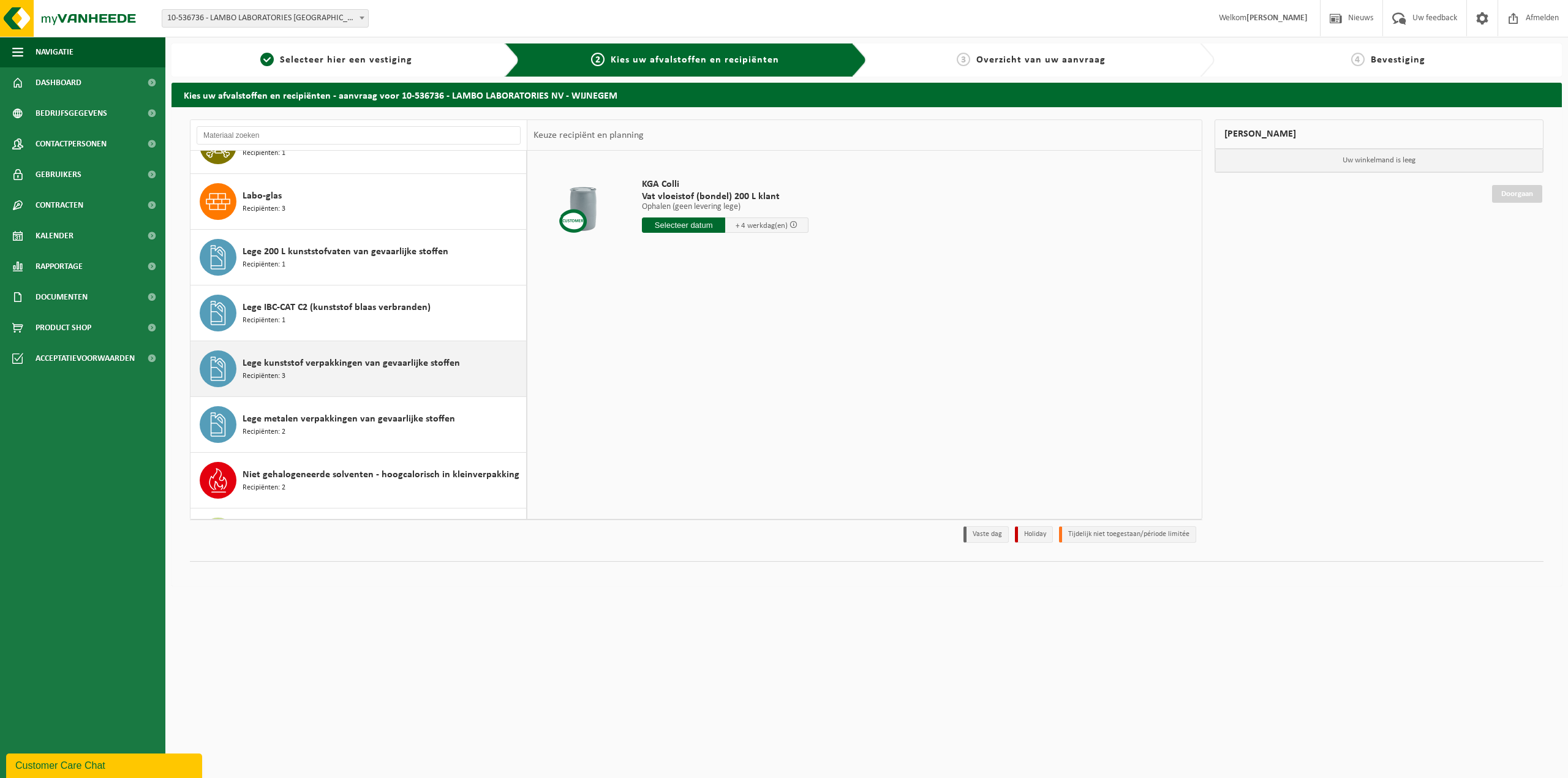
click at [362, 380] on div "Lege kunststof verpakkingen van gevaarlijke stoffen Recipiënten: 3" at bounding box center [383, 368] width 281 height 36
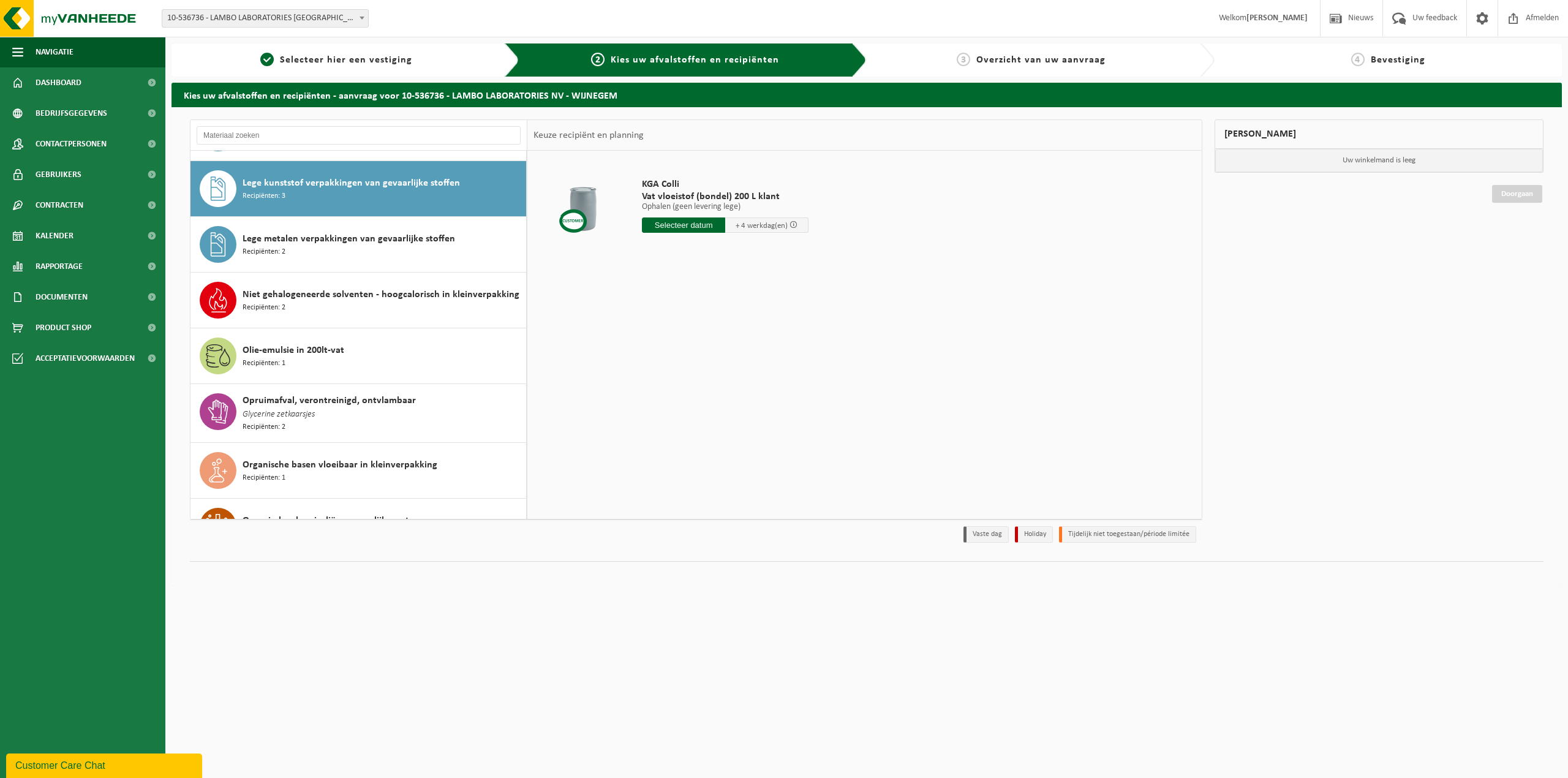
scroll to position [1174, 0]
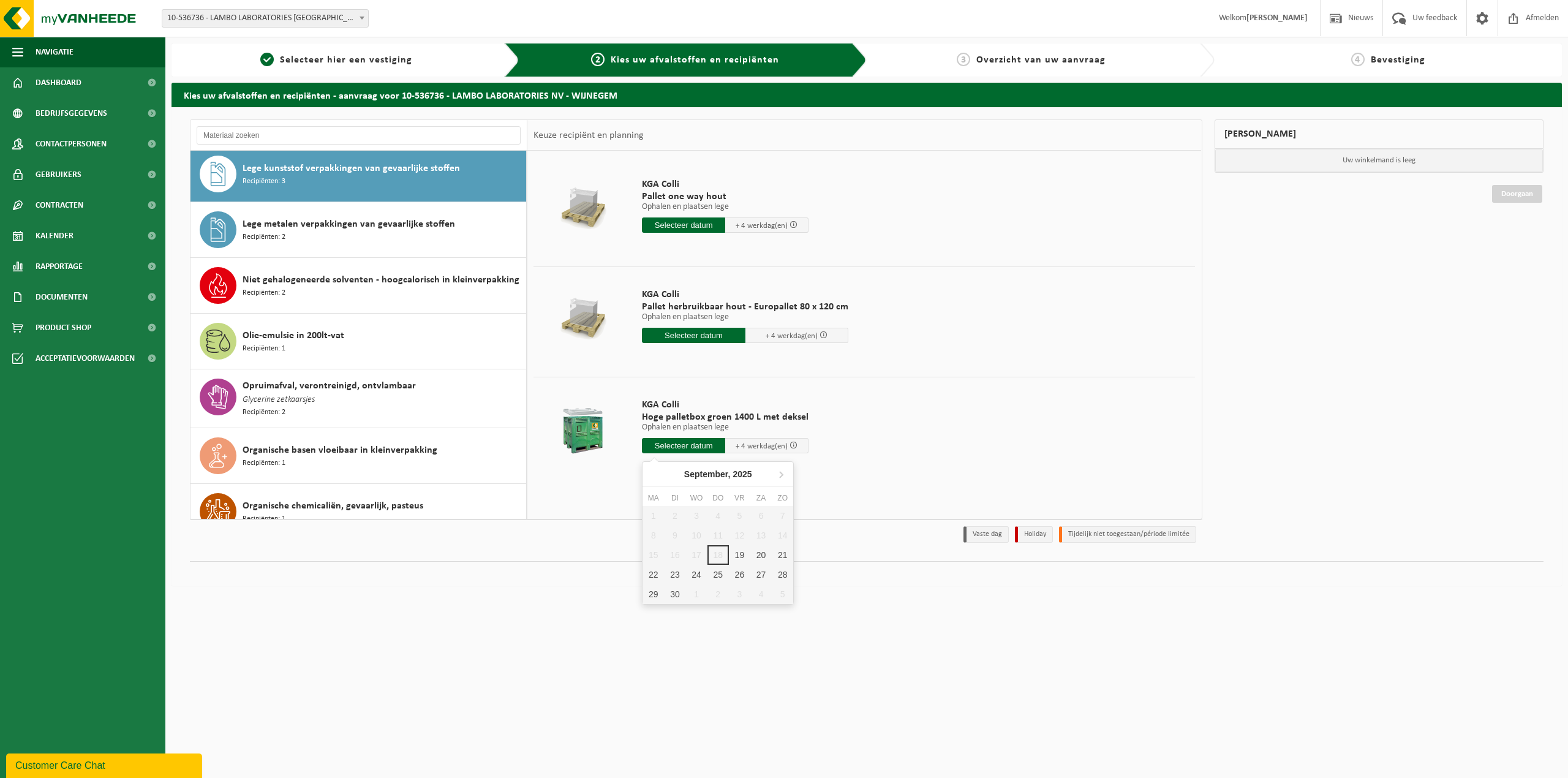
click at [694, 449] on input "text" at bounding box center [684, 445] width 84 height 15
click at [741, 556] on div "19" at bounding box center [740, 555] width 22 height 20
type input "Van 2025-09-19"
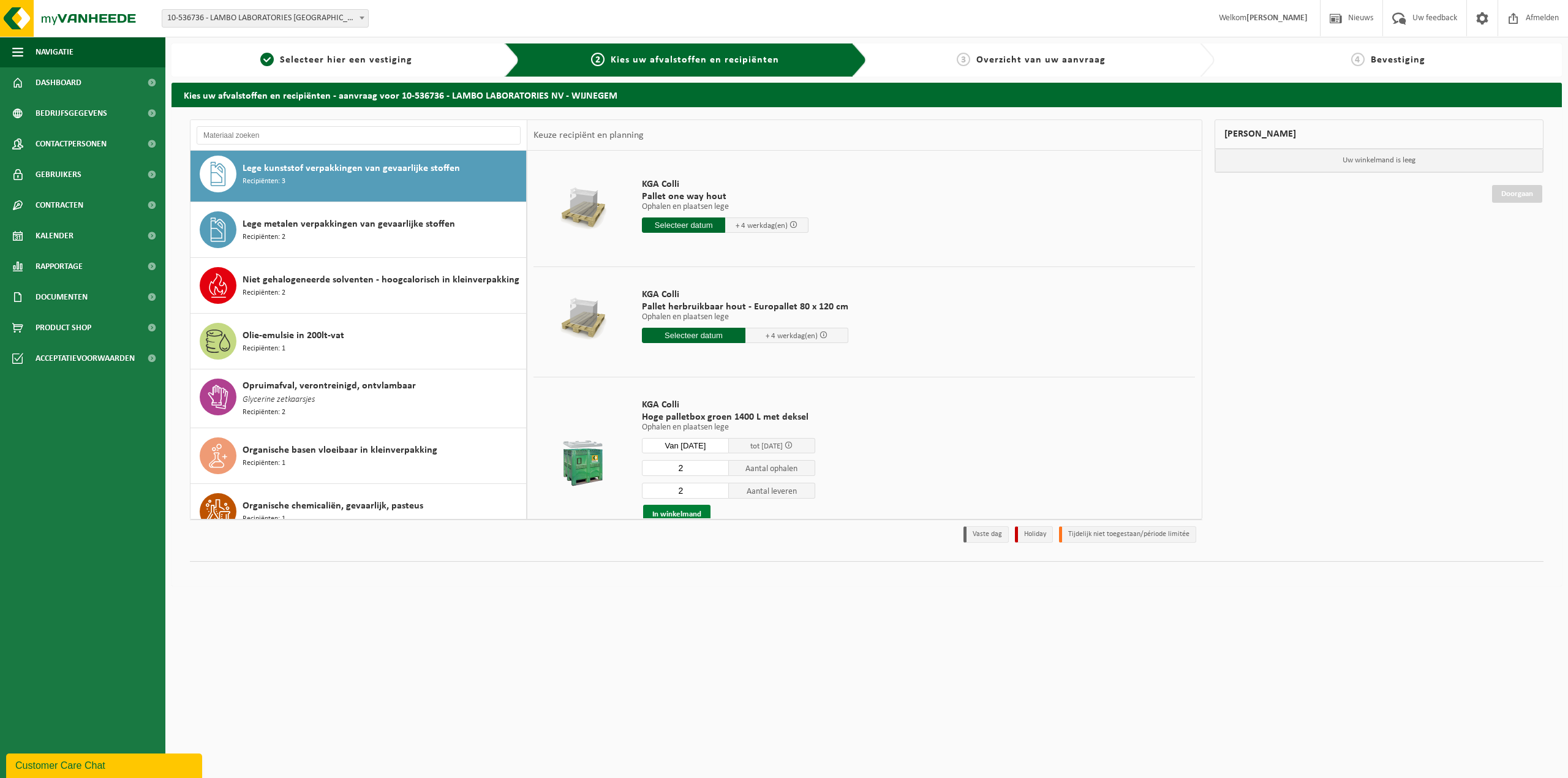
click at [686, 517] on button "In winkelmand" at bounding box center [677, 514] width 67 height 20
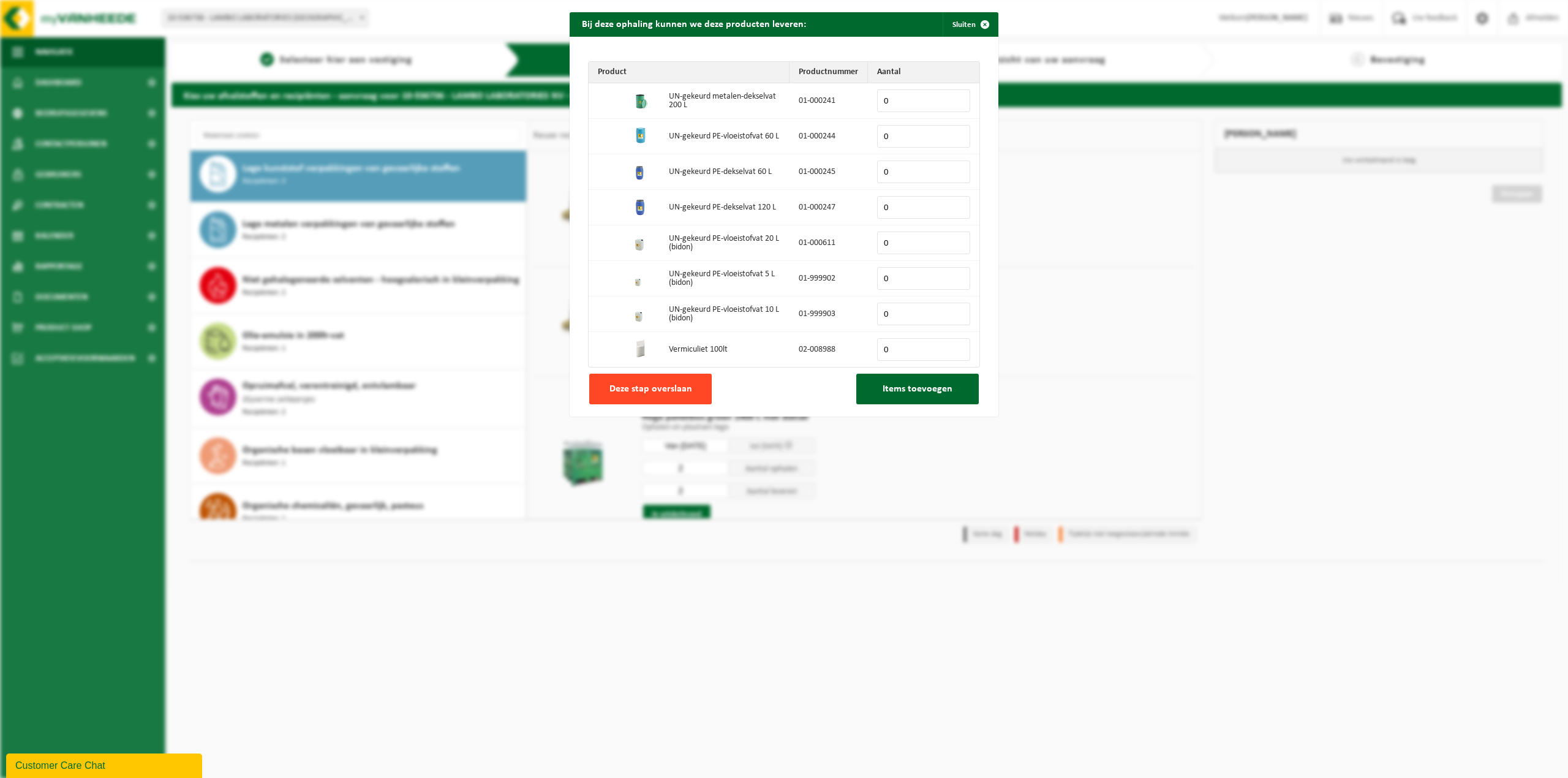
click at [656, 394] on span "Deze stap overslaan" at bounding box center [650, 389] width 83 height 10
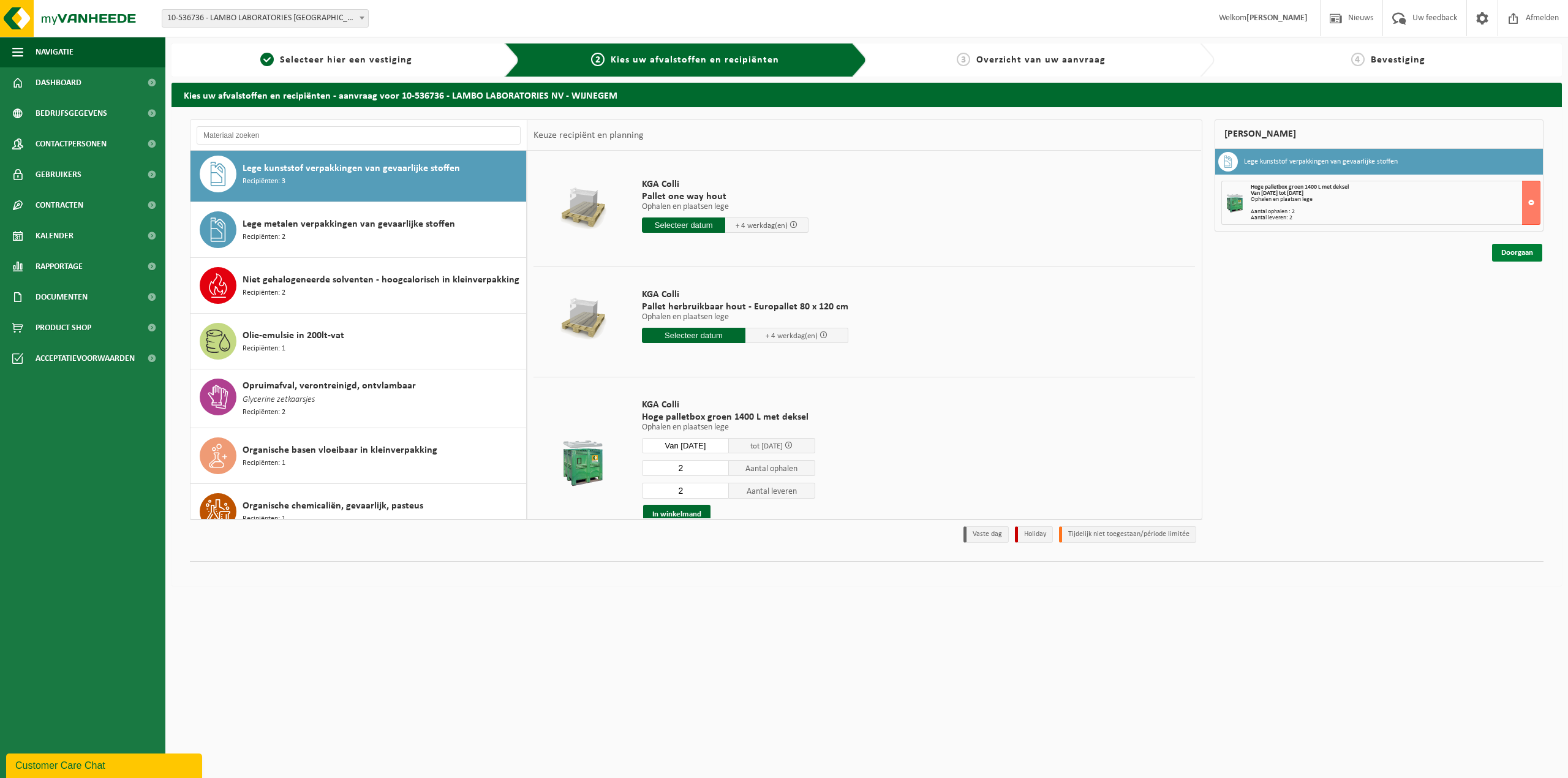
click at [1507, 257] on link "Doorgaan" at bounding box center [1517, 253] width 50 height 18
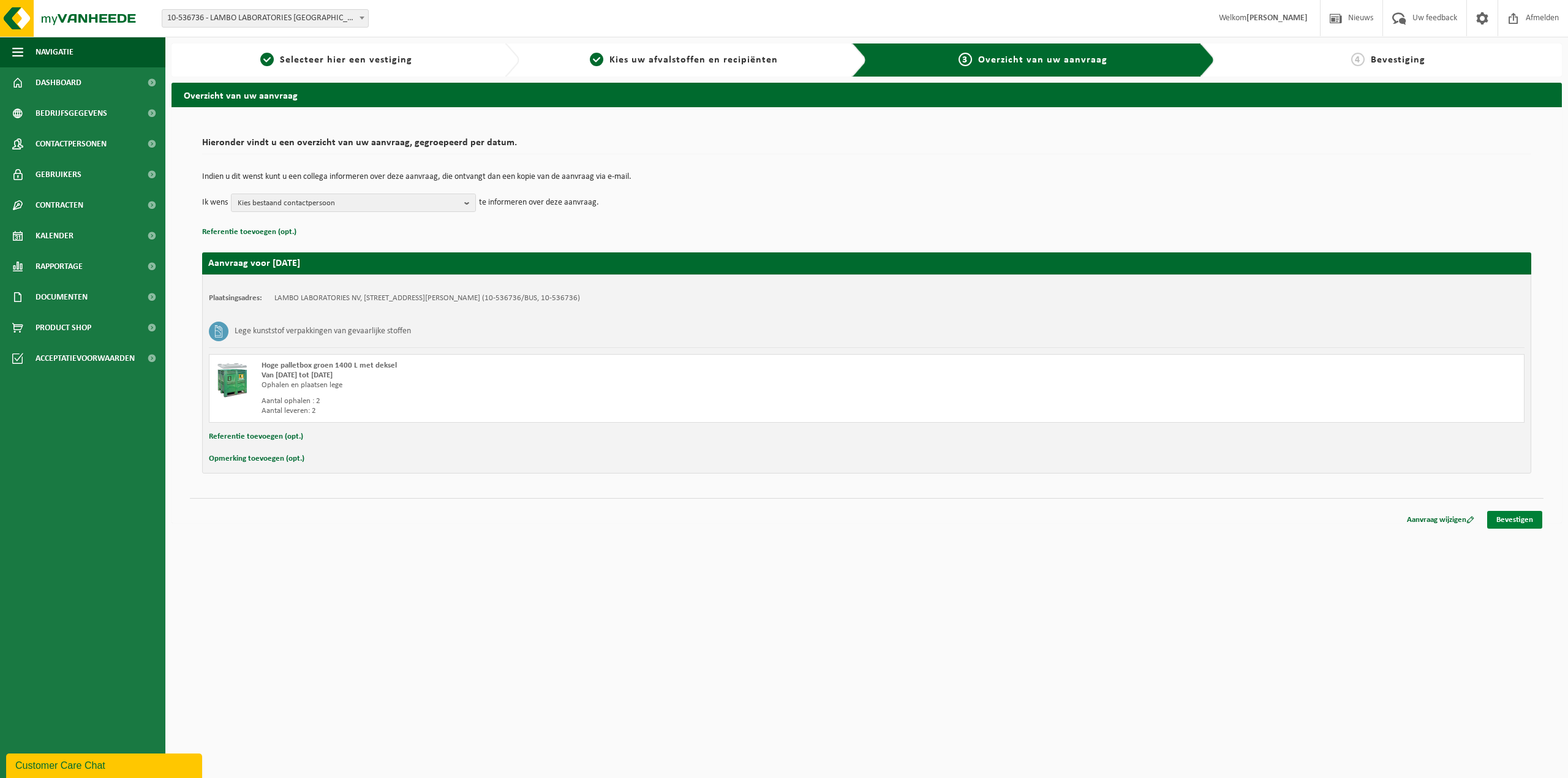
click at [1524, 521] on link "Bevestigen" at bounding box center [1514, 520] width 55 height 18
